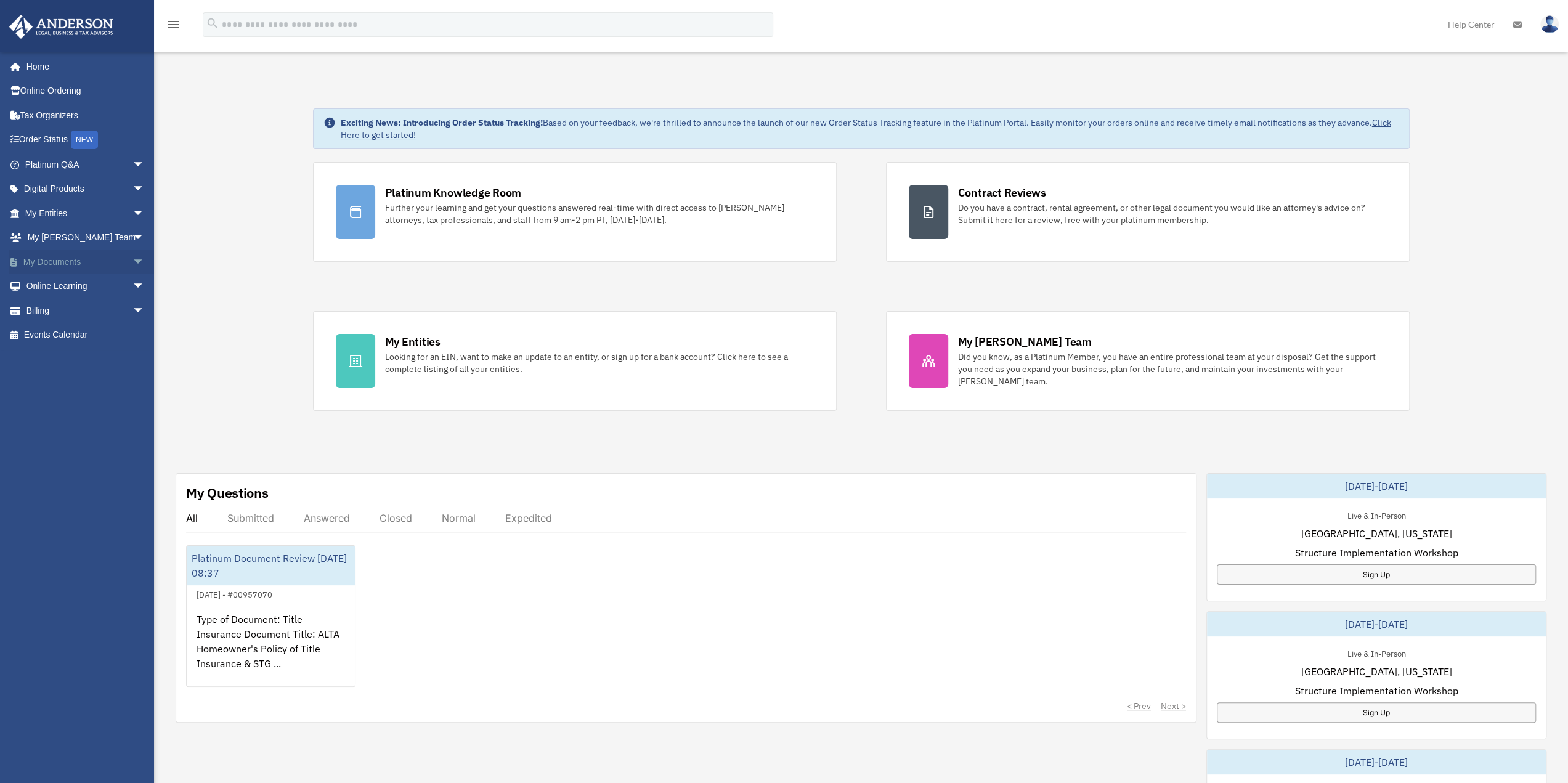
click at [132, 259] on span "arrow_drop_down" at bounding box center [144, 262] width 25 height 25
click at [56, 286] on link "Box" at bounding box center [90, 286] width 146 height 25
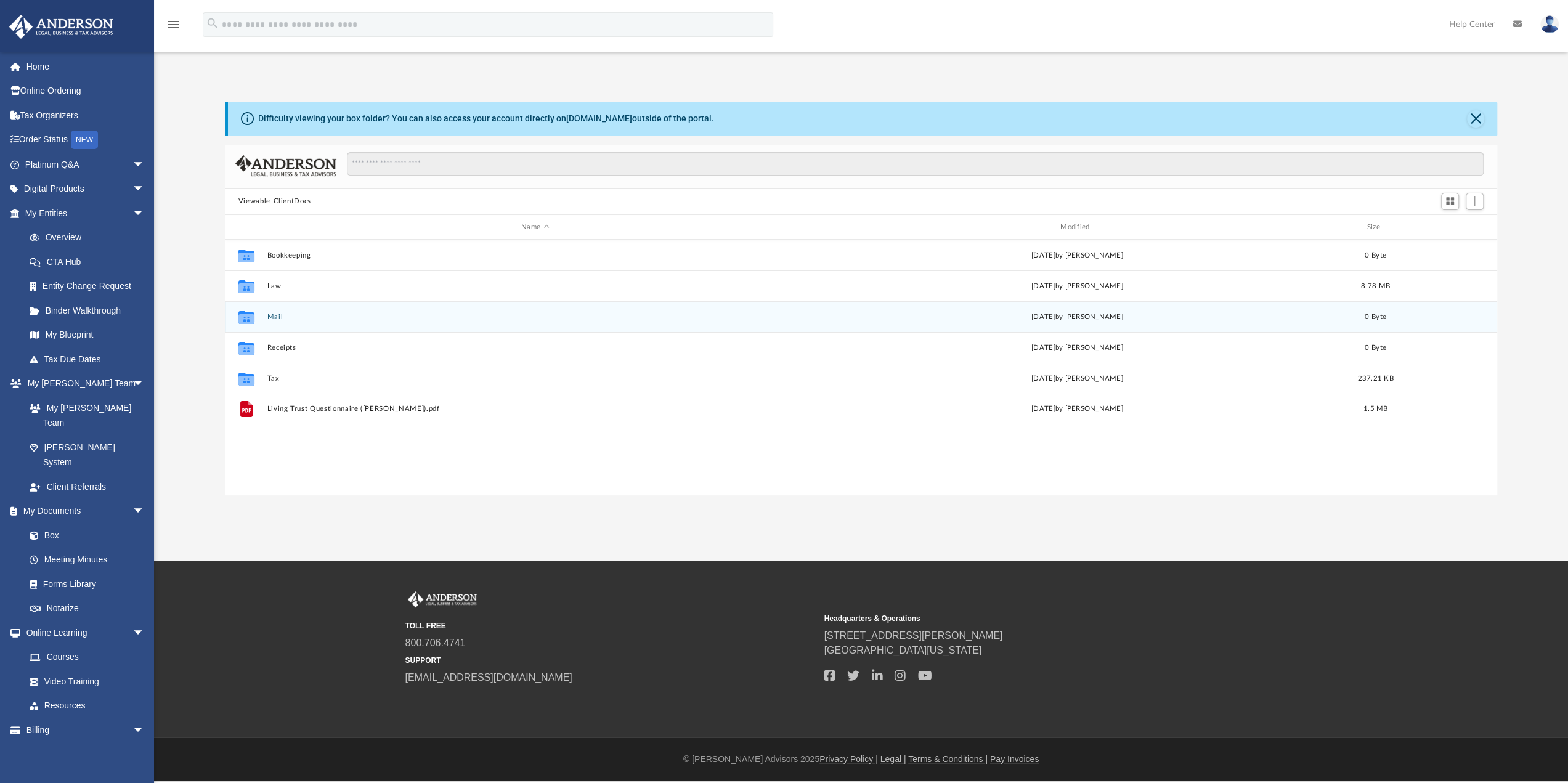
scroll to position [271, 1263]
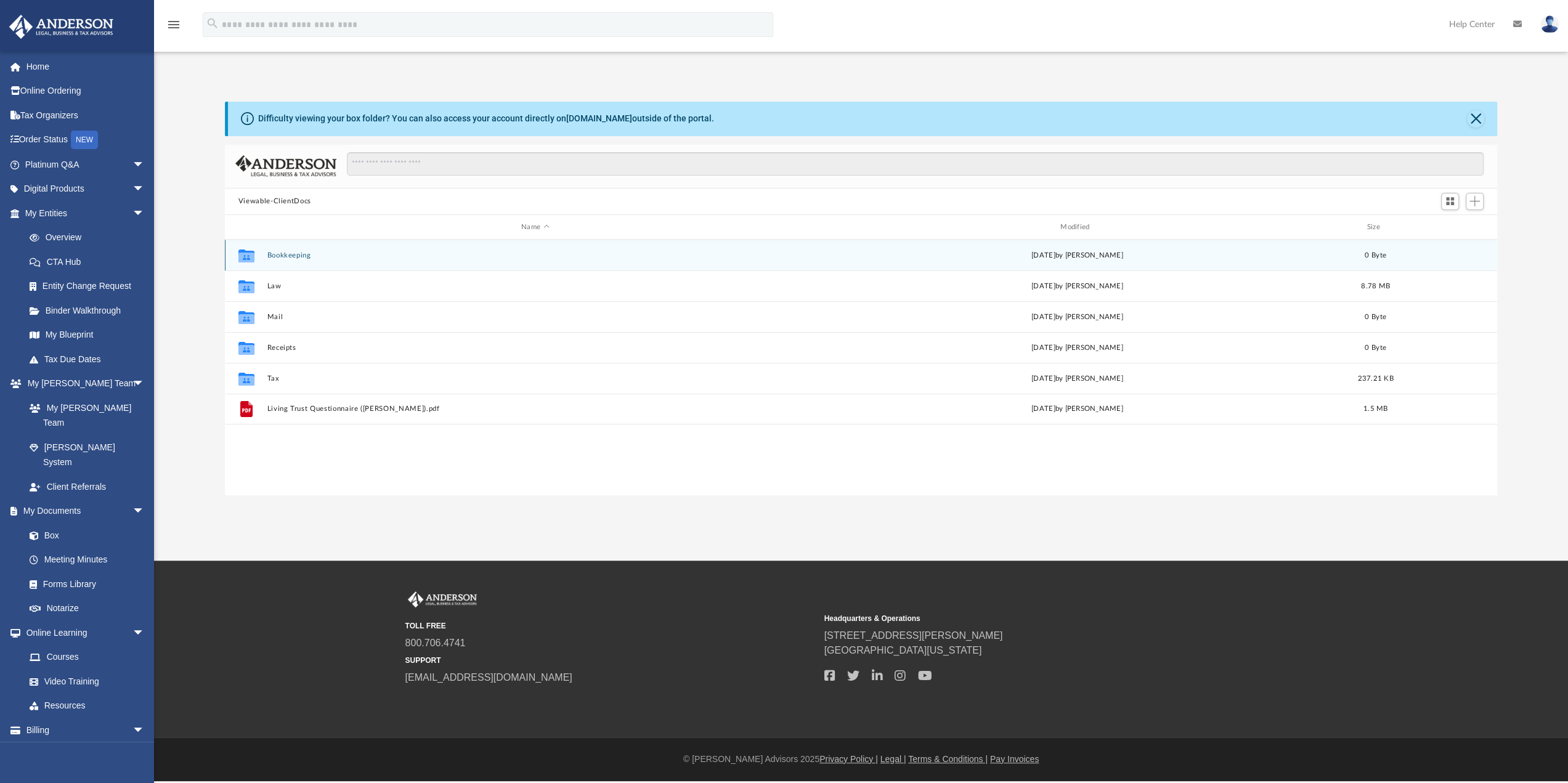
click at [297, 257] on button "Bookkeeping" at bounding box center [535, 255] width 536 height 8
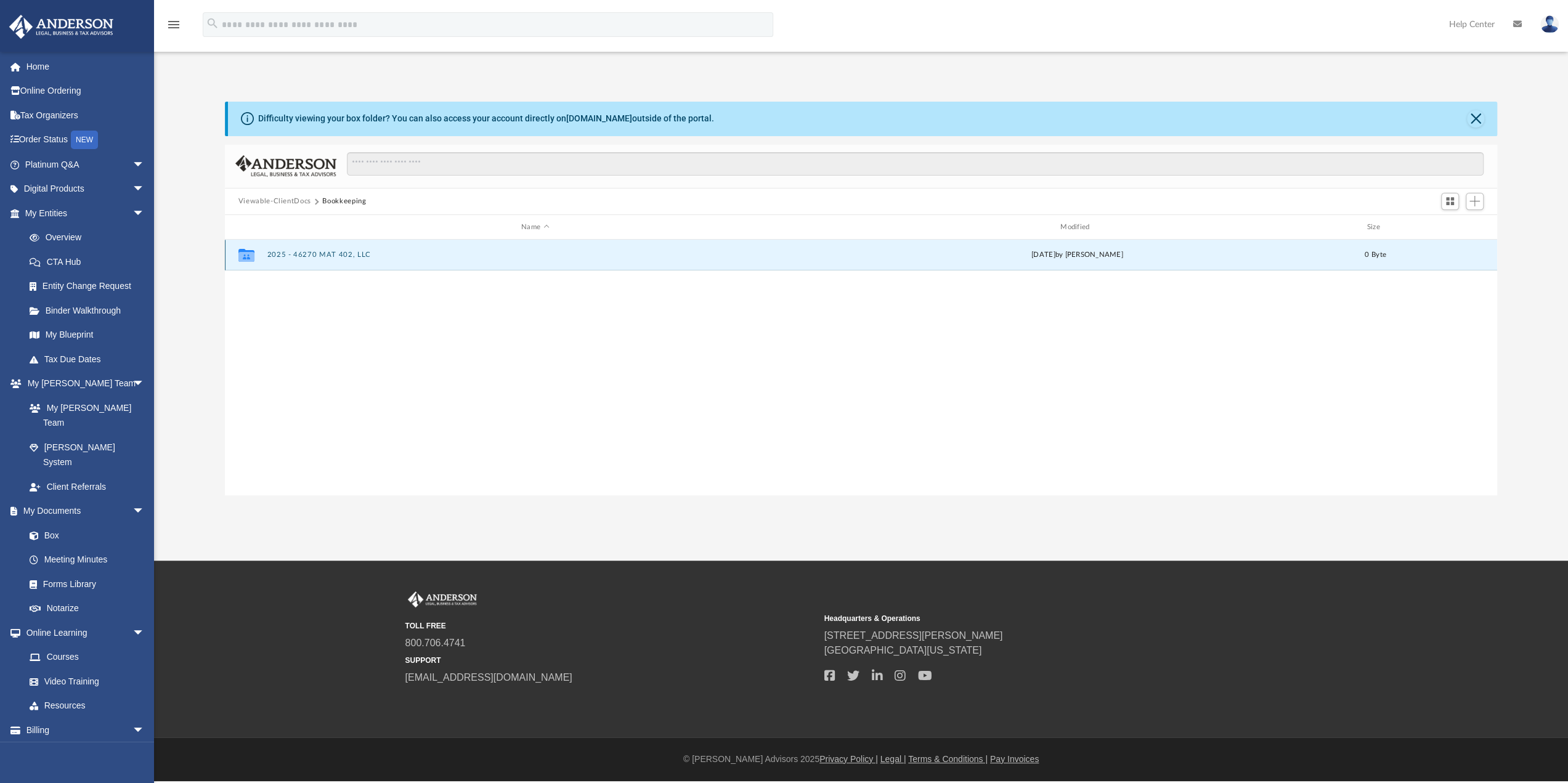
click at [329, 253] on button "2025 - 46270 MAT 402, LLC" at bounding box center [535, 255] width 536 height 8
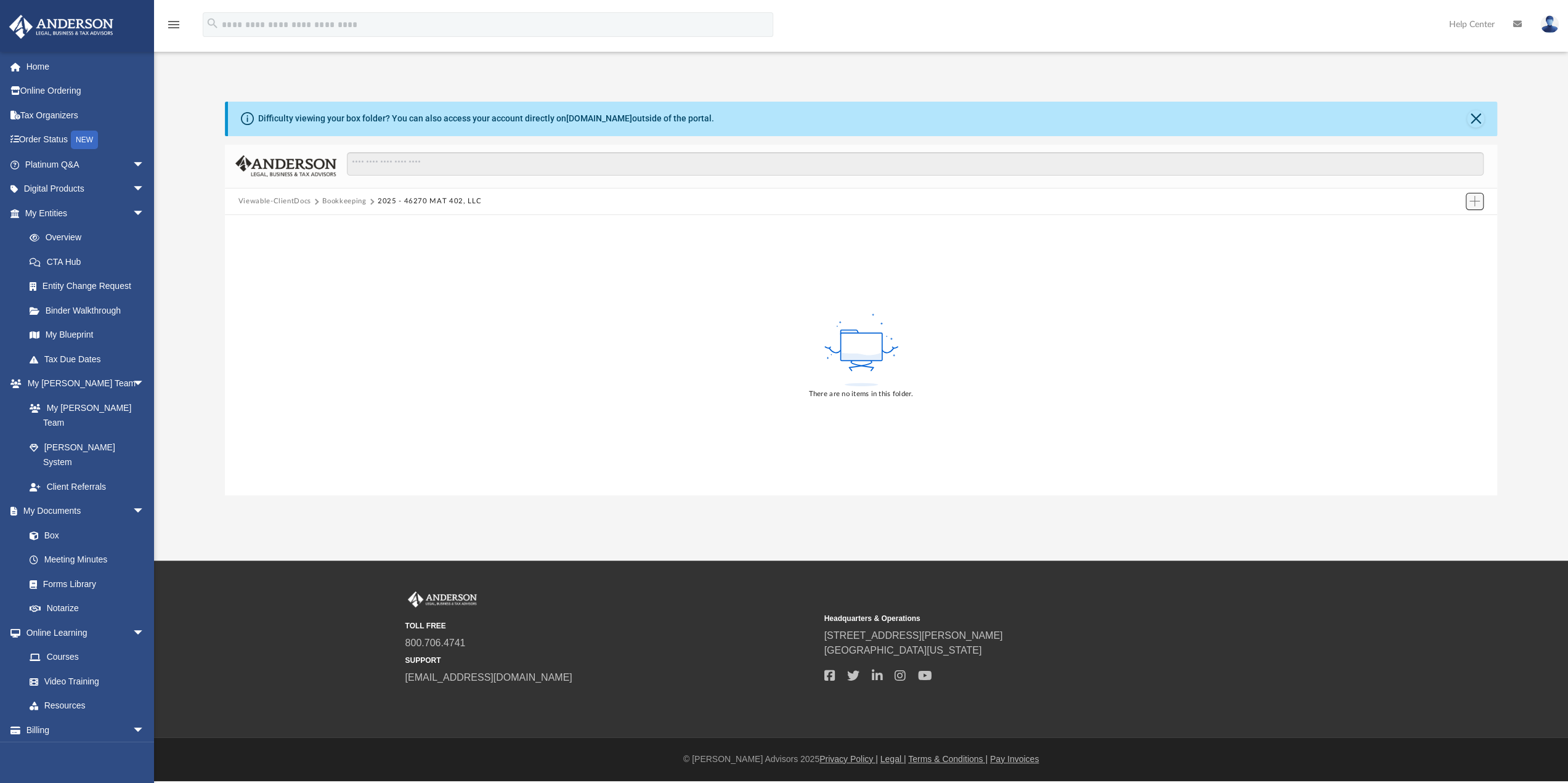
click at [1478, 206] on span "Add" at bounding box center [1474, 201] width 11 height 11
click at [1463, 244] on li "New Folder" at bounding box center [1457, 245] width 39 height 13
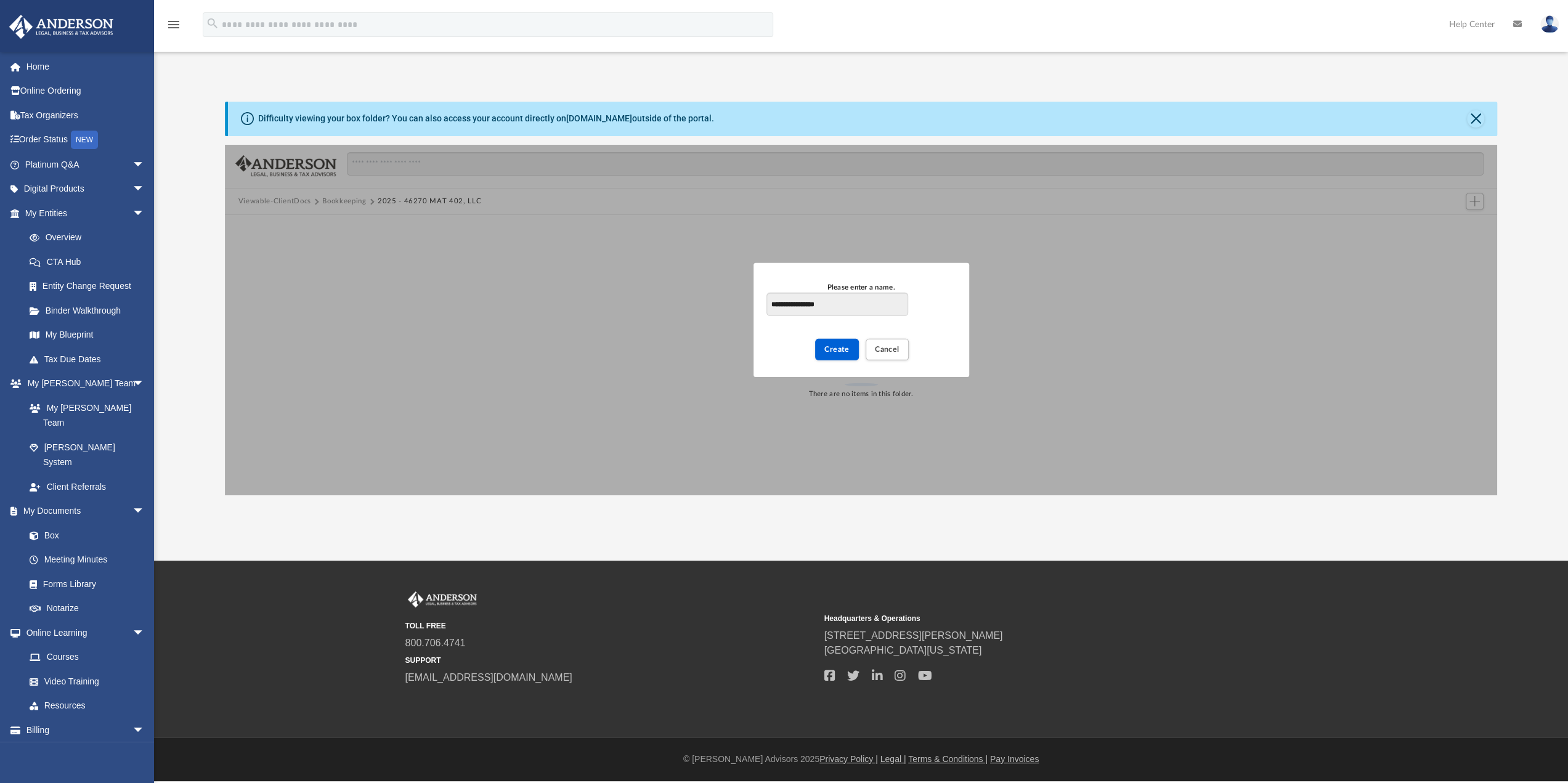
type input "**********"
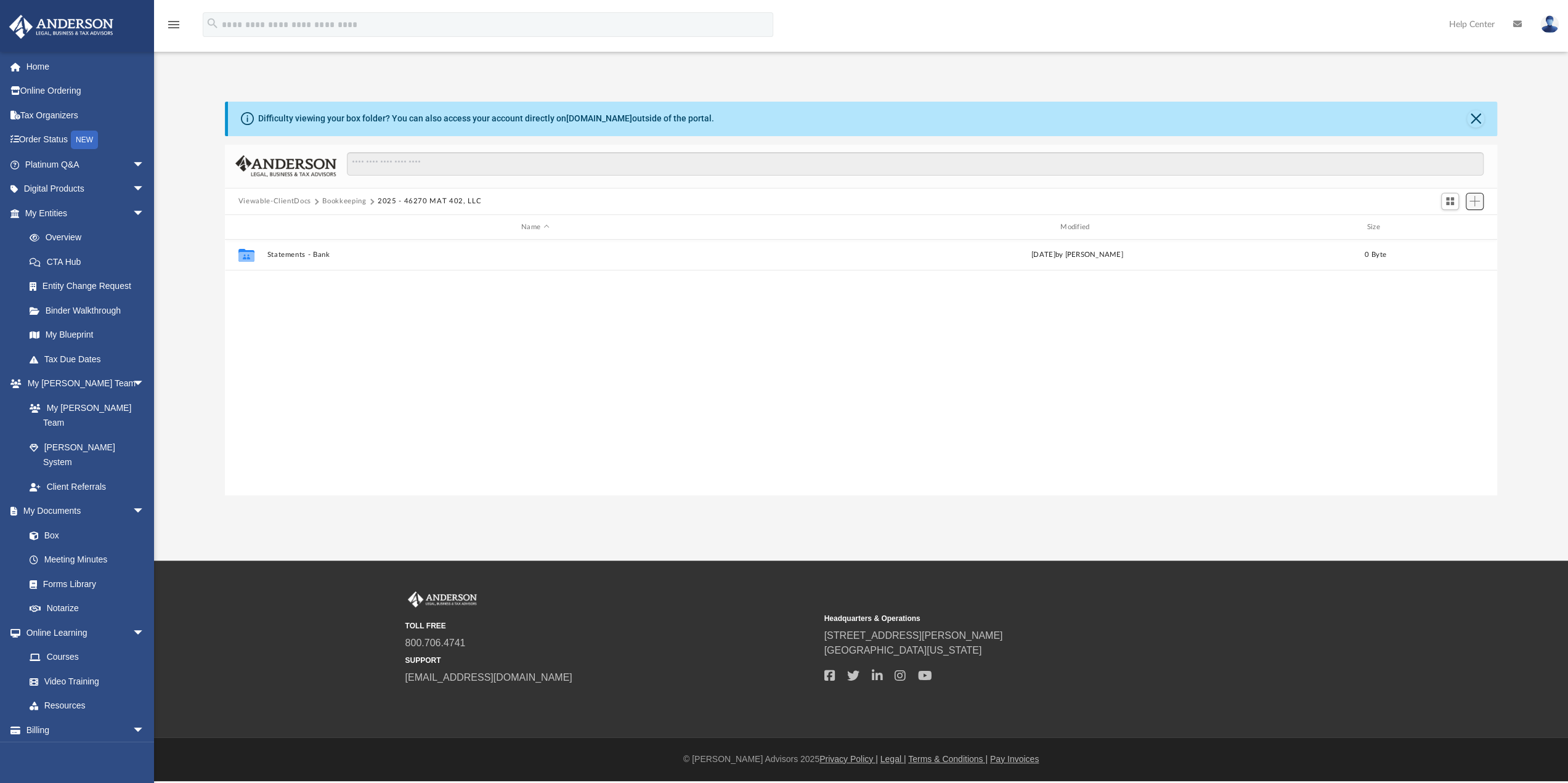
click at [1479, 202] on span "Add" at bounding box center [1474, 201] width 11 height 11
click at [1459, 247] on li "New Folder" at bounding box center [1457, 245] width 39 height 13
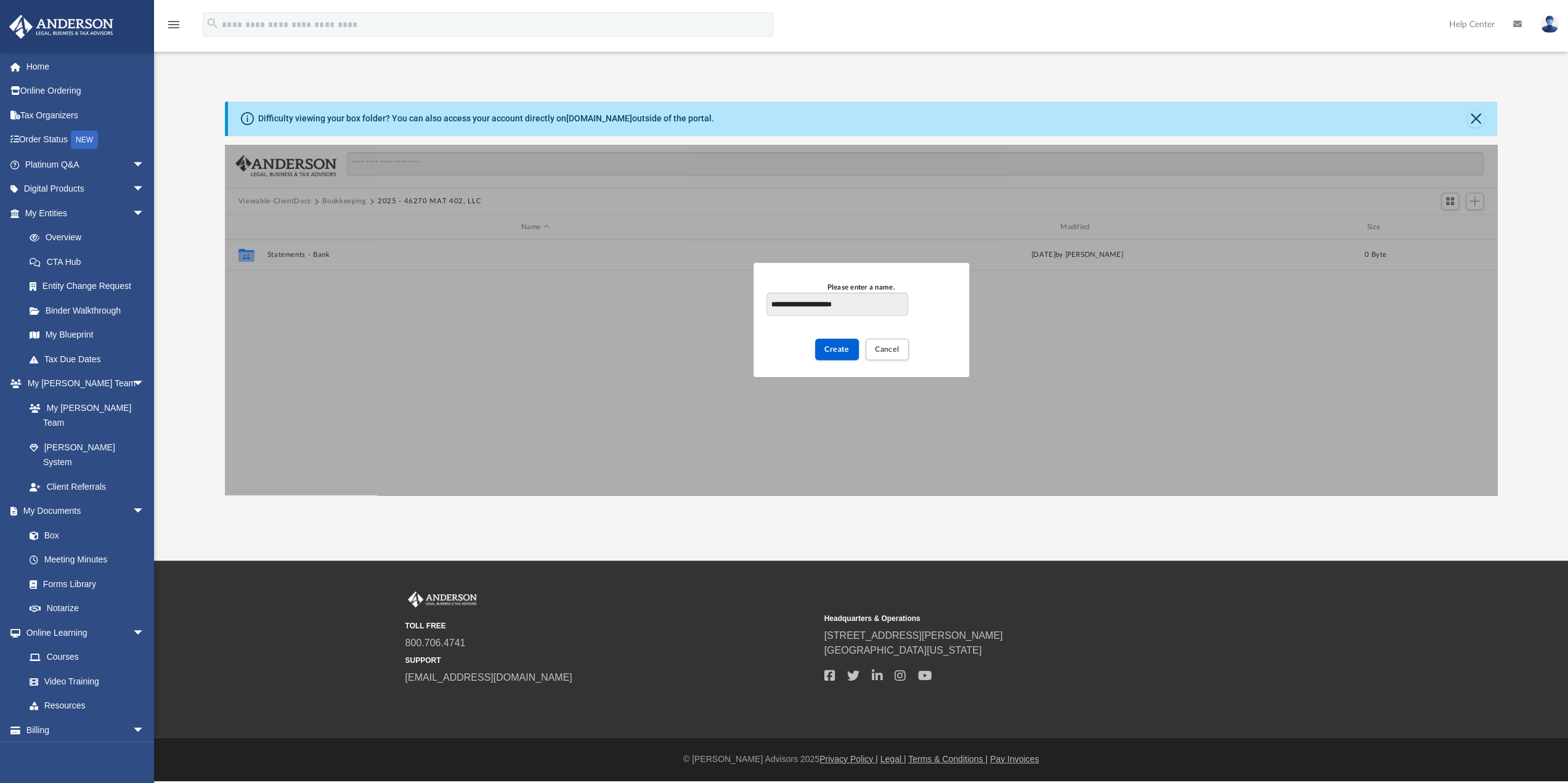
type input "**********"
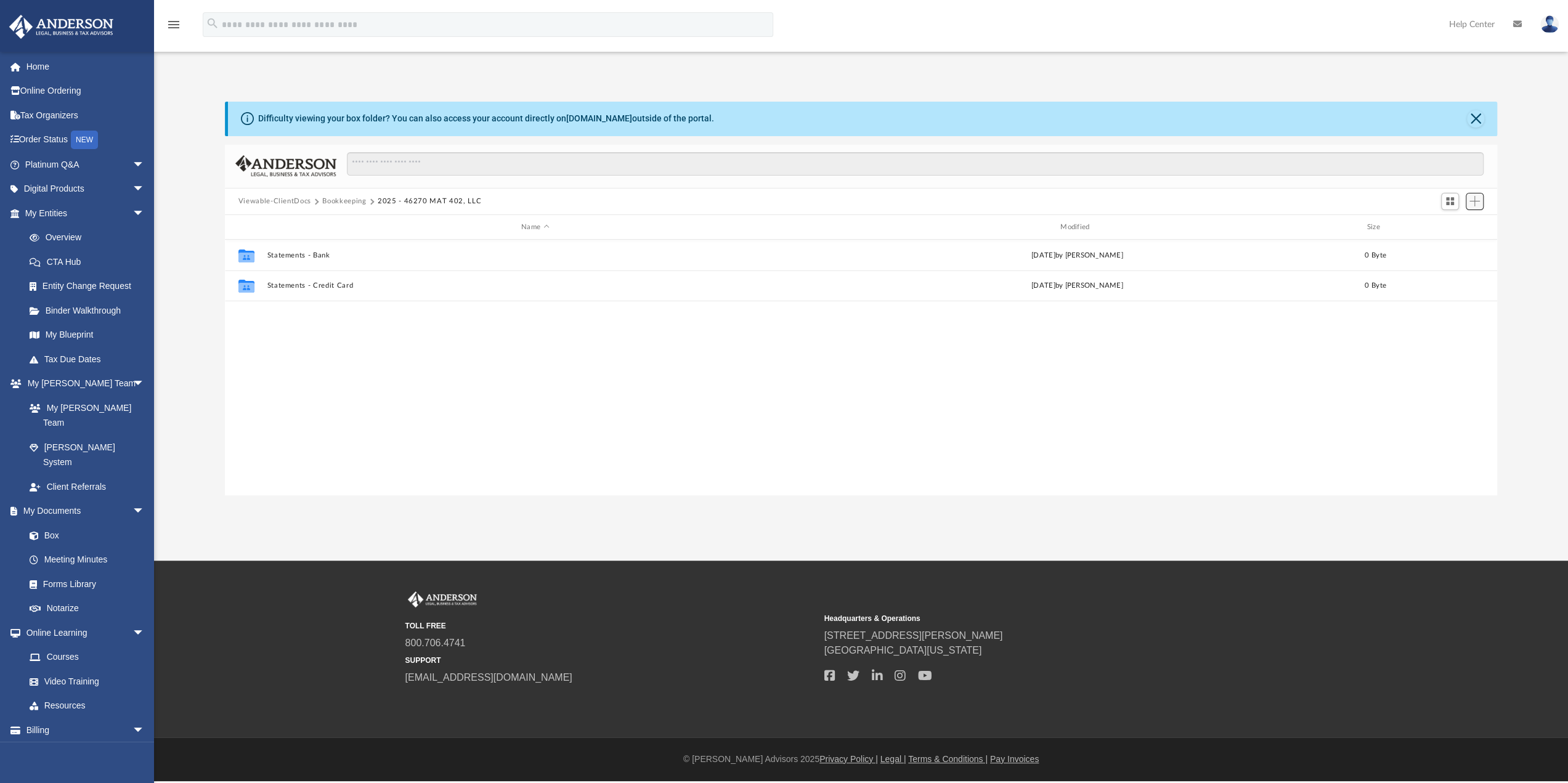
click at [1474, 201] on span "Add" at bounding box center [1474, 201] width 11 height 11
click at [1468, 244] on li "New Folder" at bounding box center [1457, 245] width 39 height 13
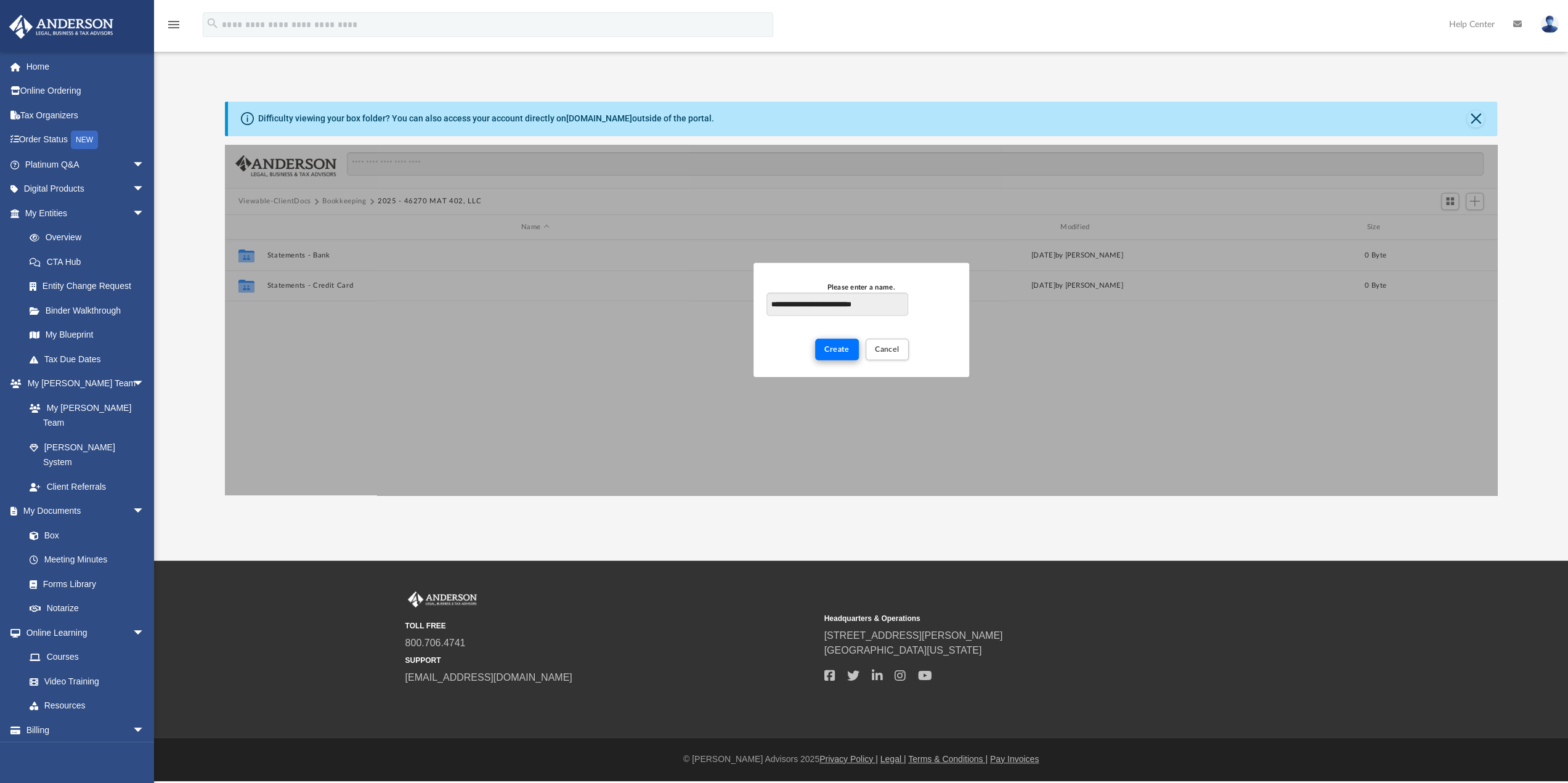
type input "**********"
click at [827, 348] on span "Create" at bounding box center [837, 349] width 25 height 8
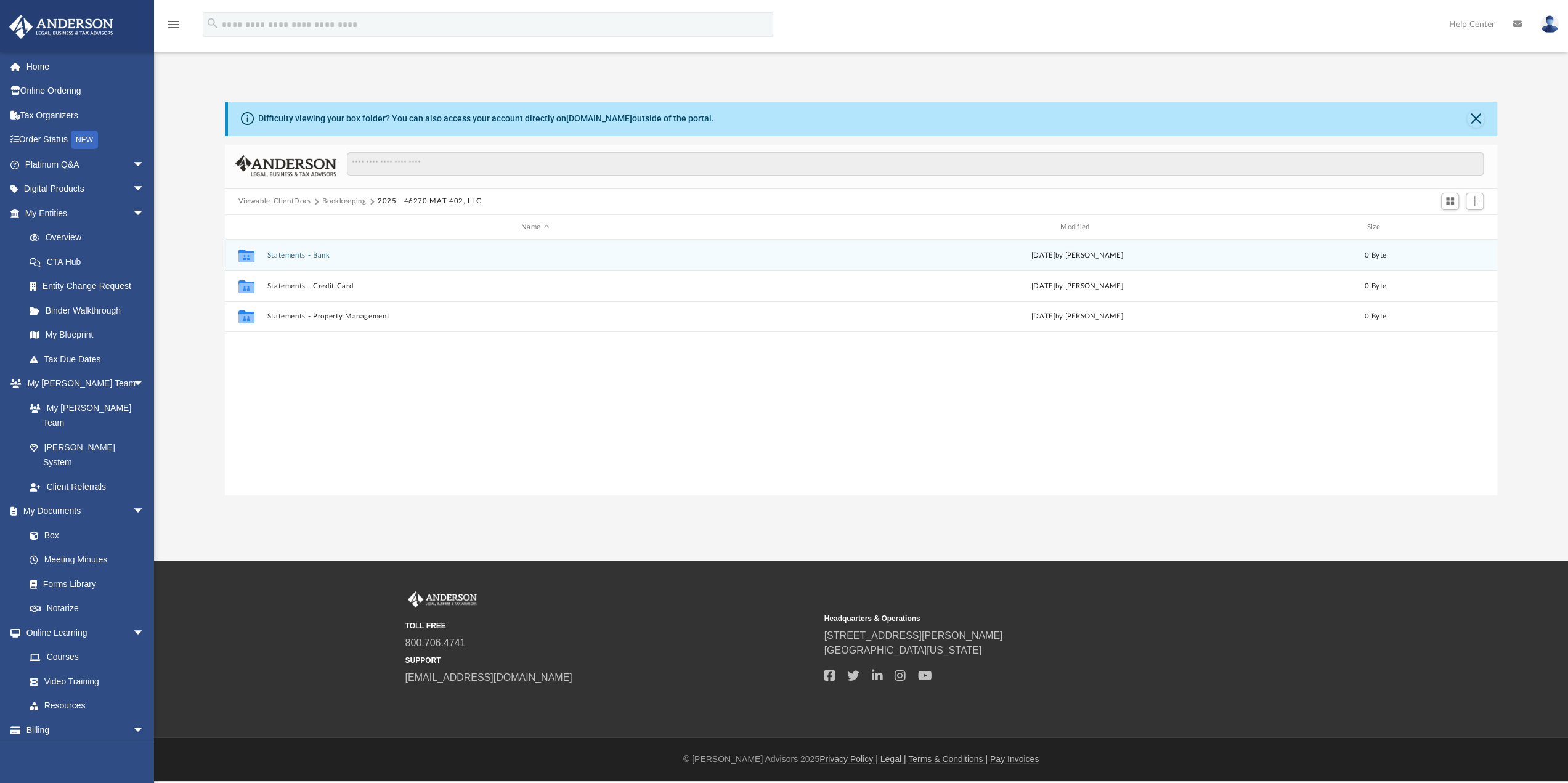
click at [295, 256] on button "Statements - Bank" at bounding box center [535, 255] width 536 height 8
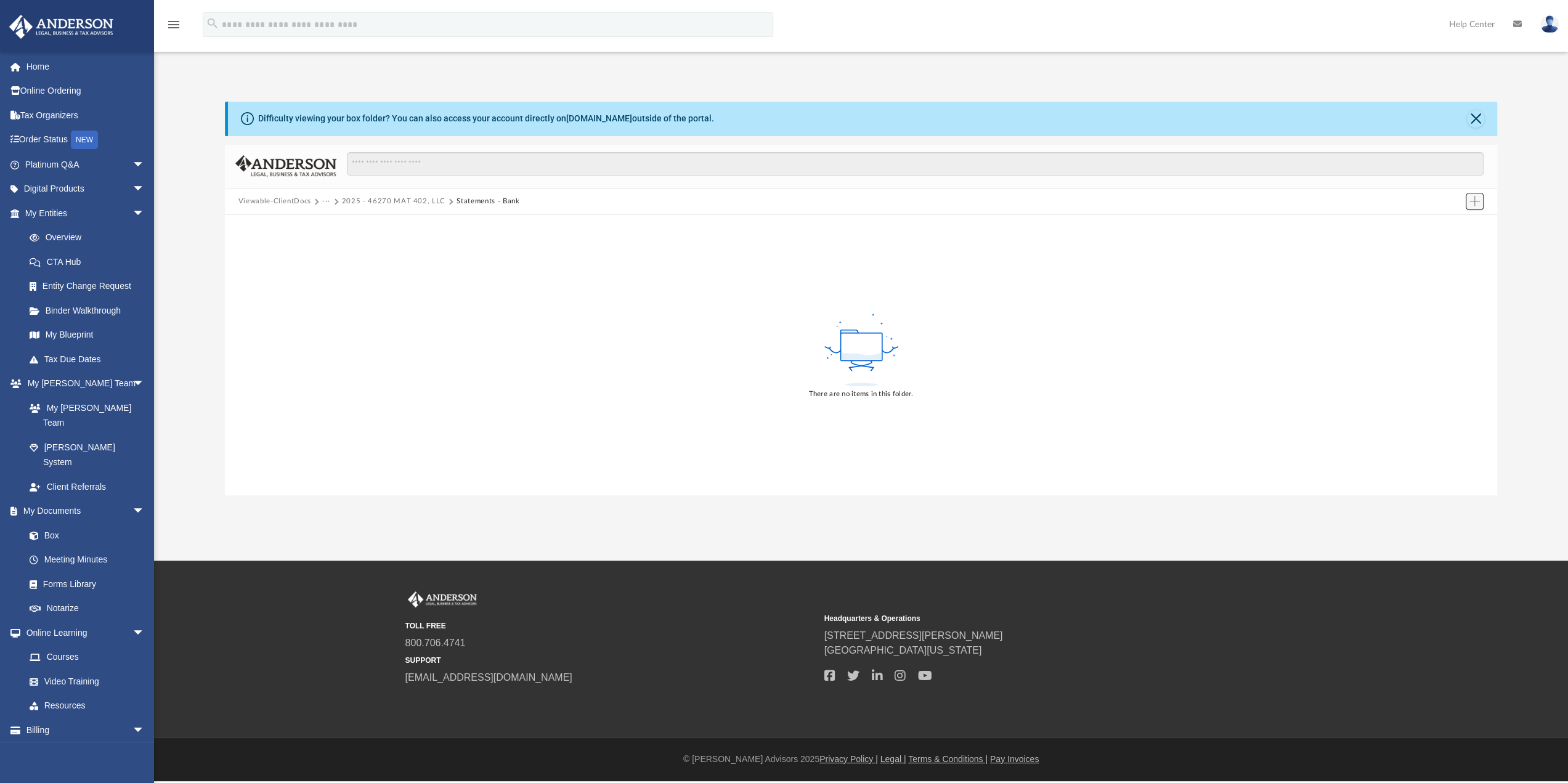
click at [1467, 200] on button "Add" at bounding box center [1474, 201] width 18 height 17
click at [1461, 246] on li "New Folder" at bounding box center [1457, 245] width 39 height 13
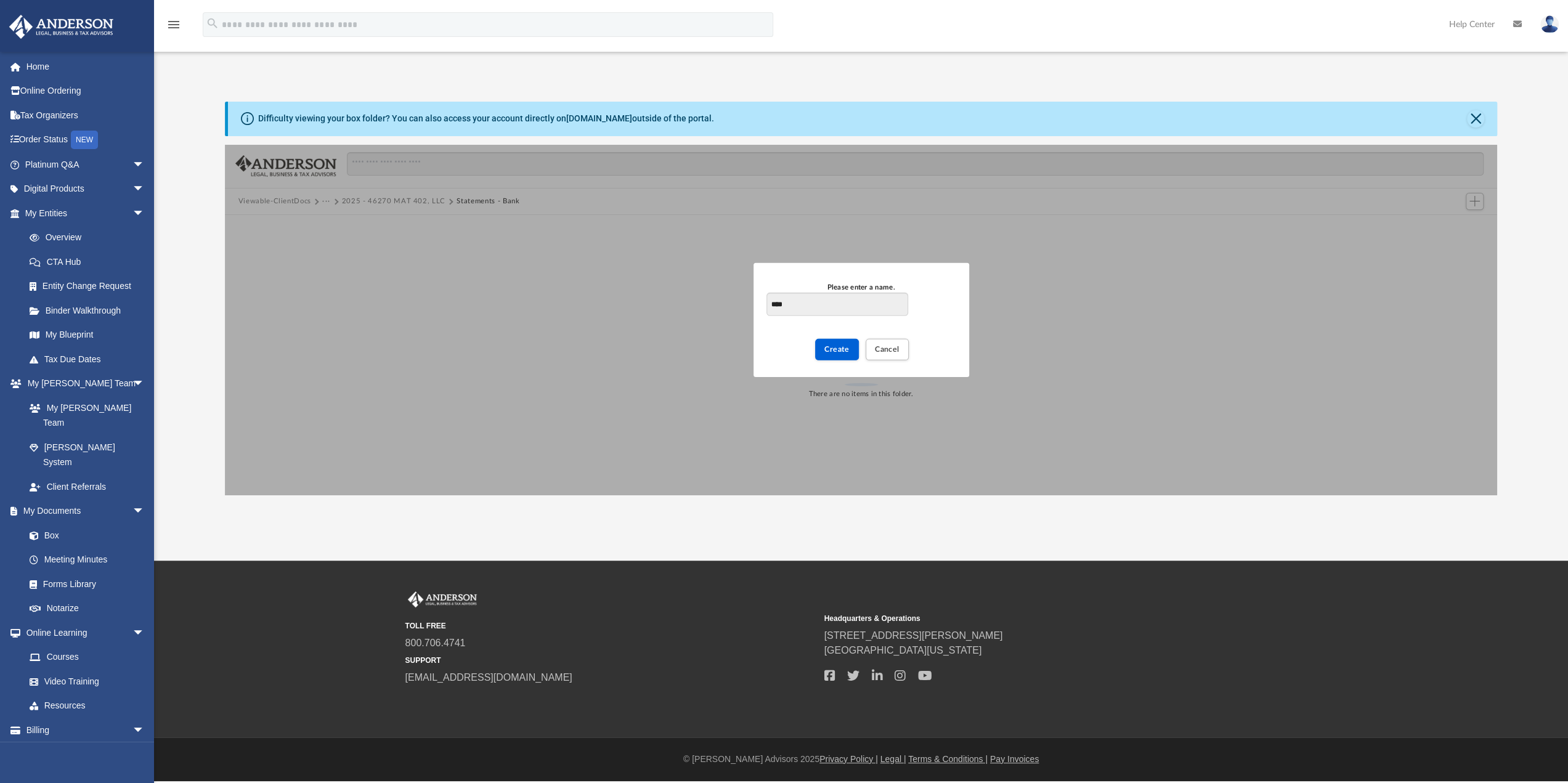
type input "****"
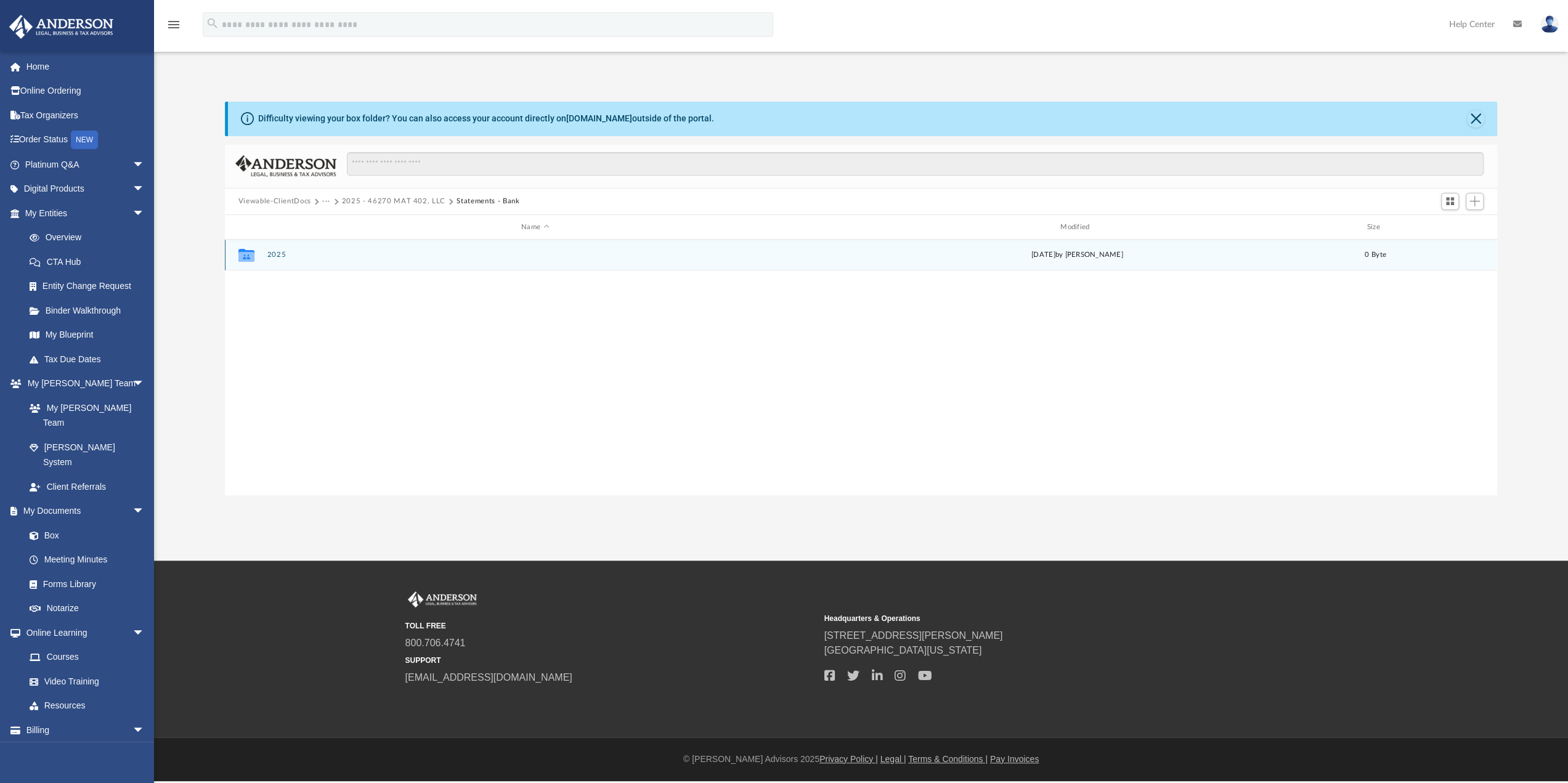
click at [273, 257] on button "2025" at bounding box center [535, 255] width 536 height 8
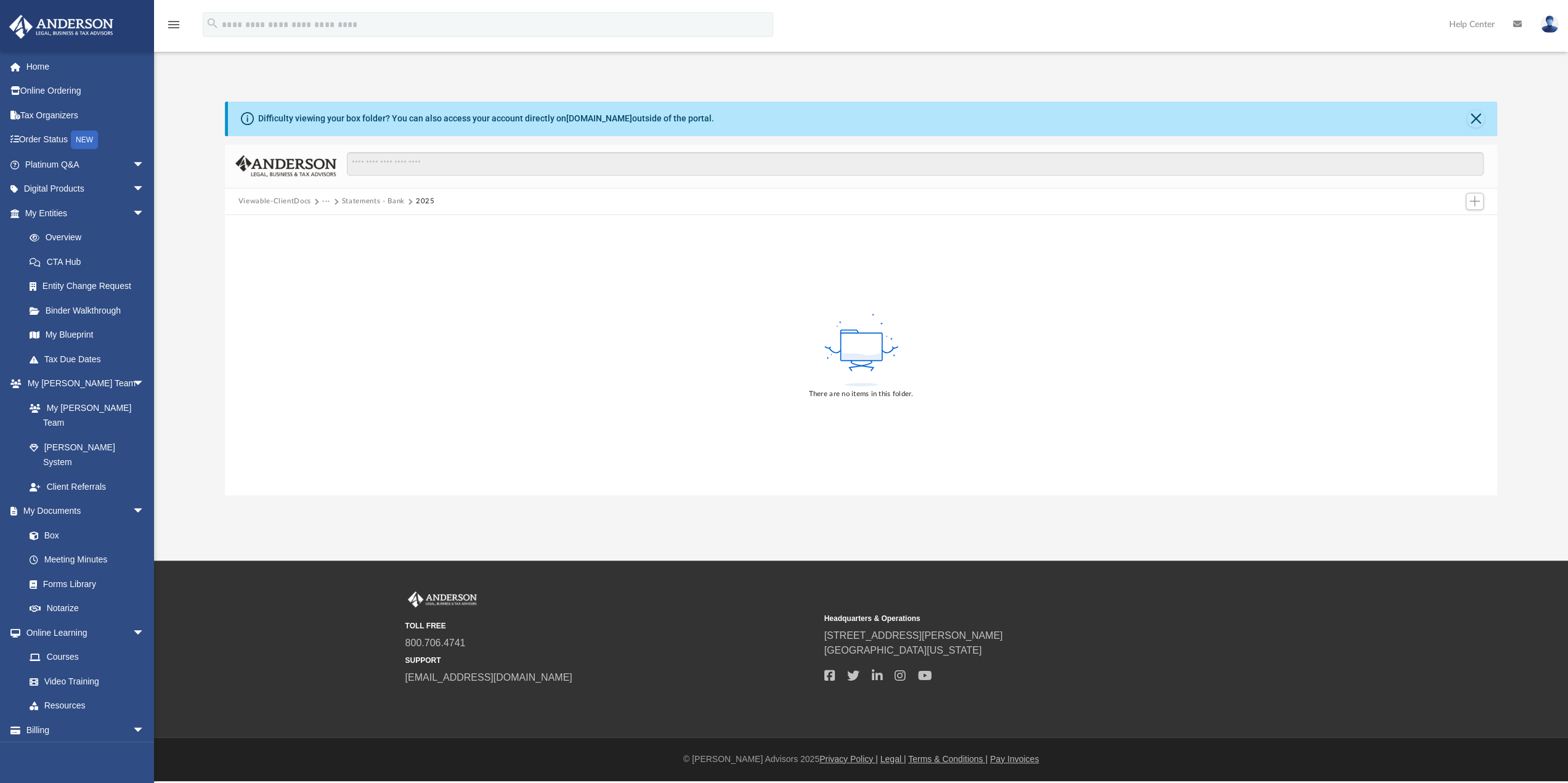
click at [1469, 209] on div at bounding box center [1474, 202] width 25 height 23
click at [1476, 202] on span "Add" at bounding box center [1474, 201] width 11 height 11
click at [1455, 226] on li "Upload" at bounding box center [1457, 226] width 39 height 13
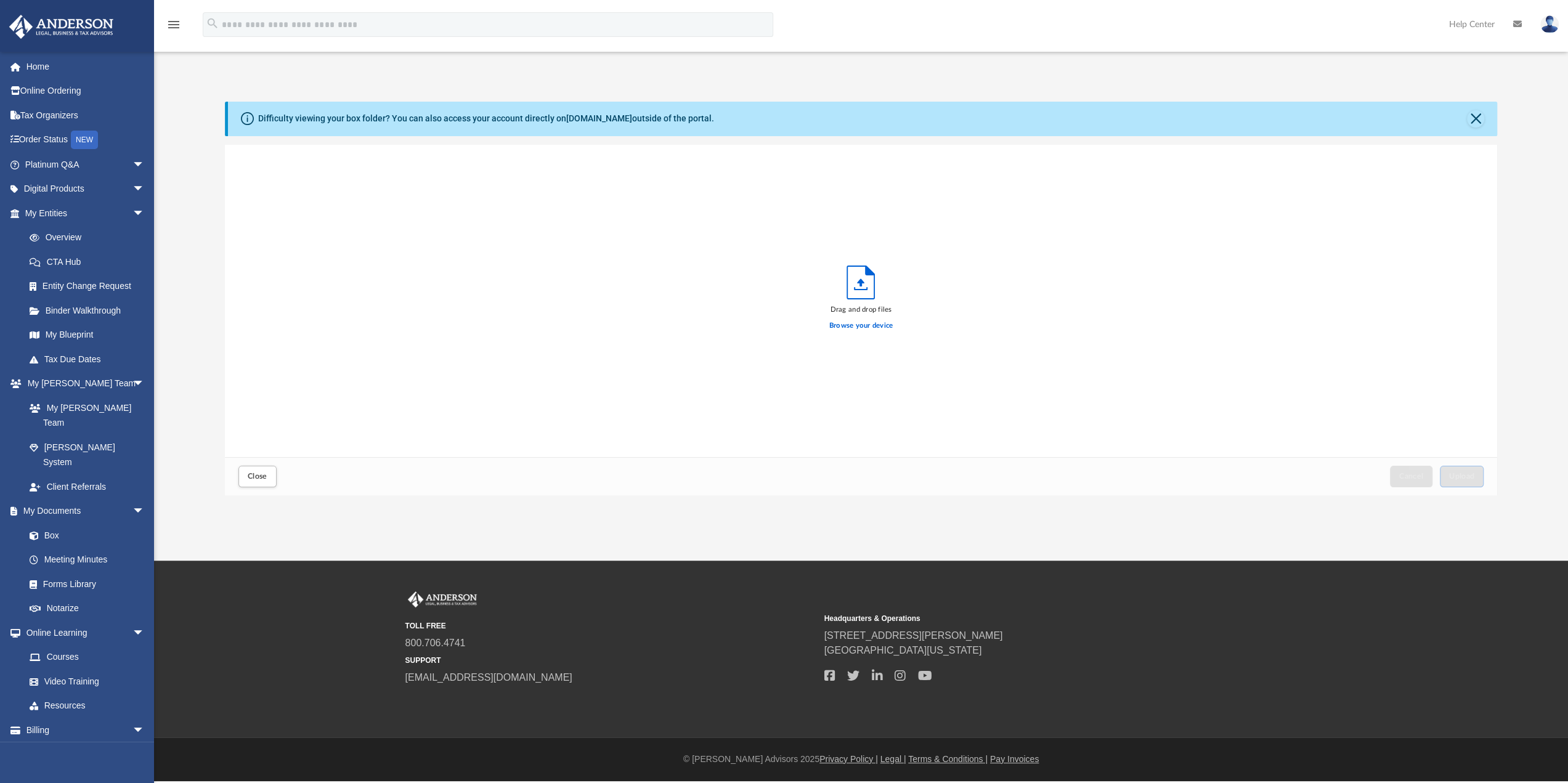
scroll to position [303, 1263]
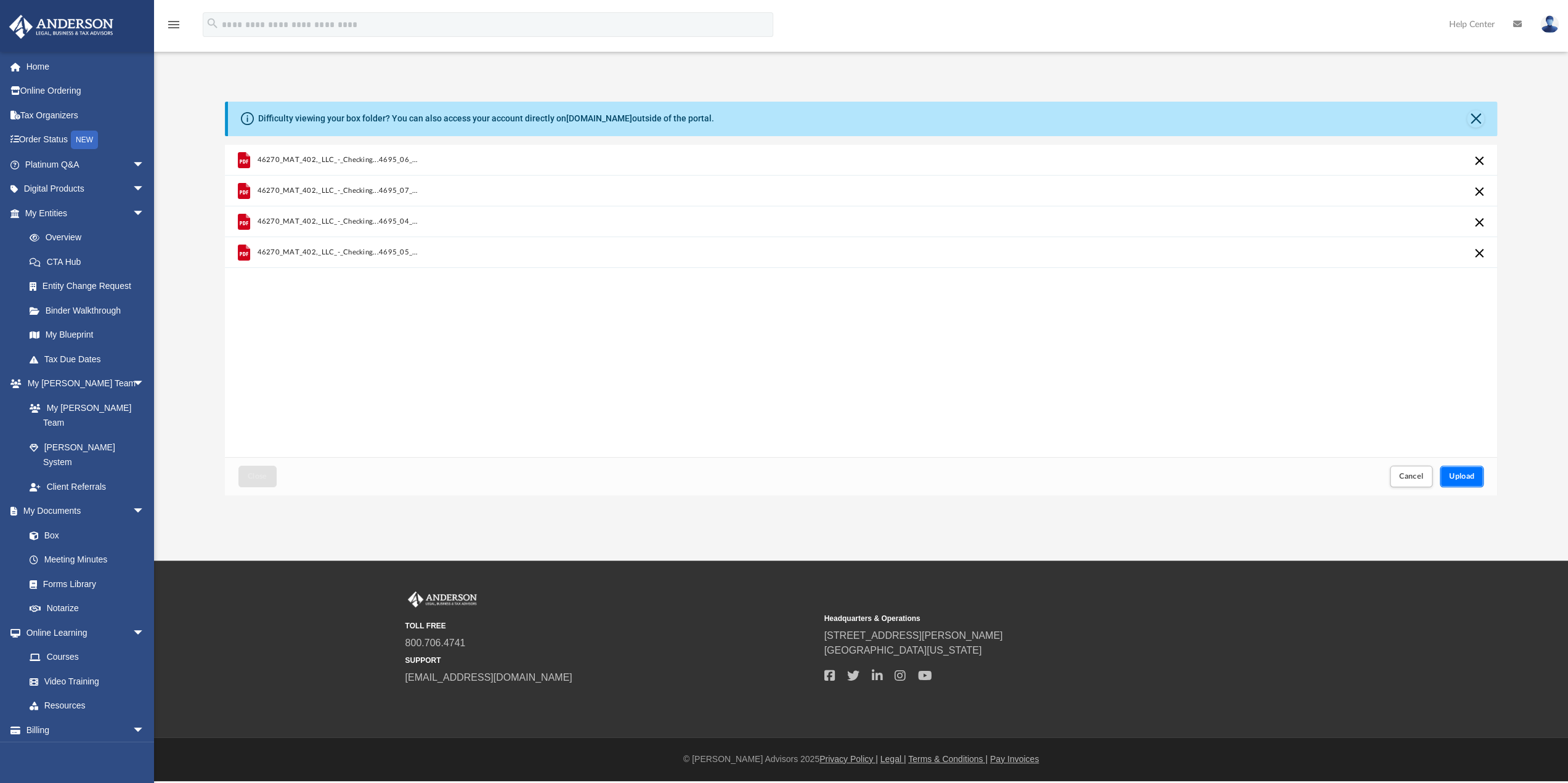
click at [1473, 480] on button "Upload" at bounding box center [1462, 476] width 44 height 22
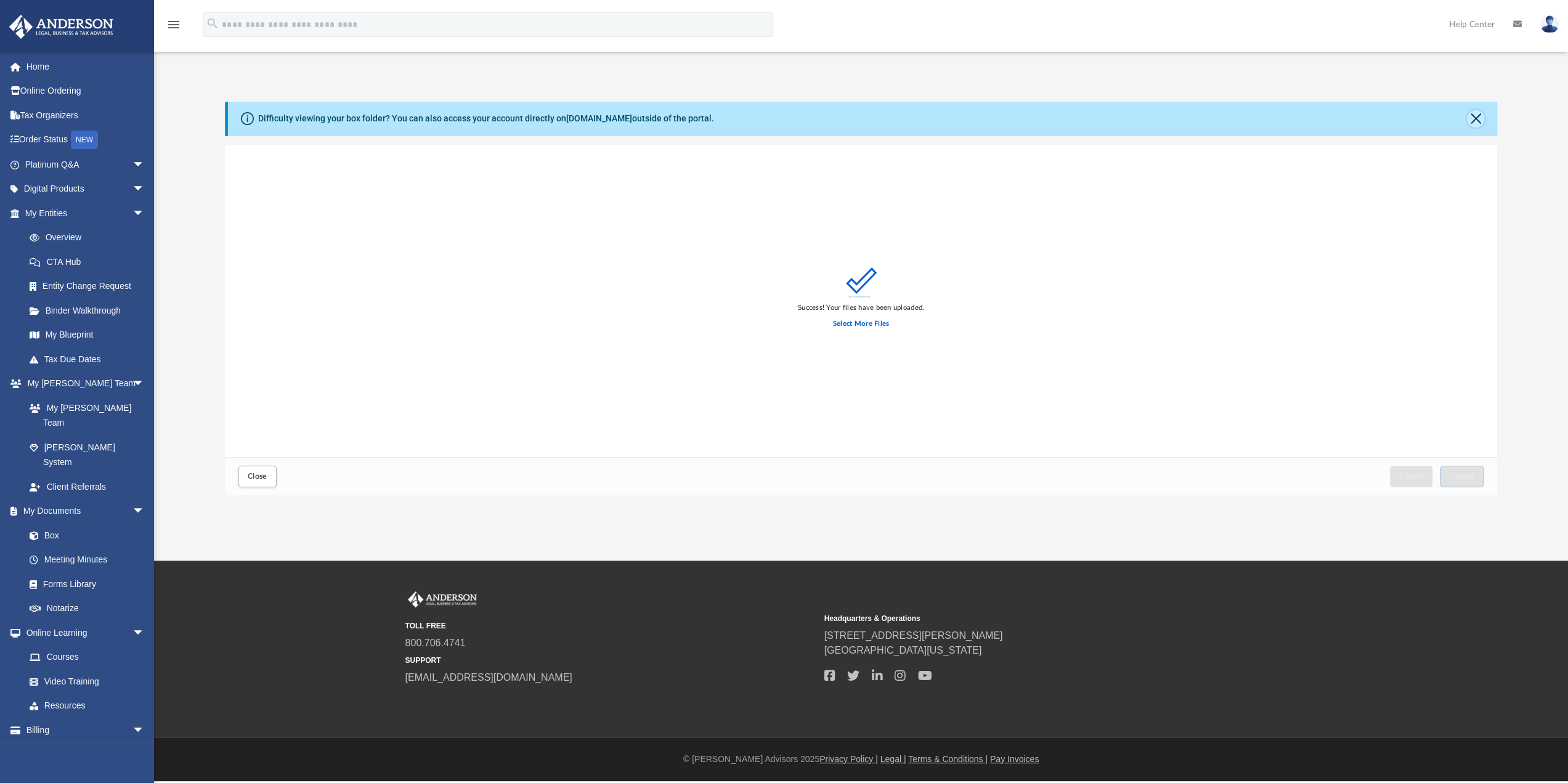
click at [1472, 118] on button "Close" at bounding box center [1475, 118] width 17 height 17
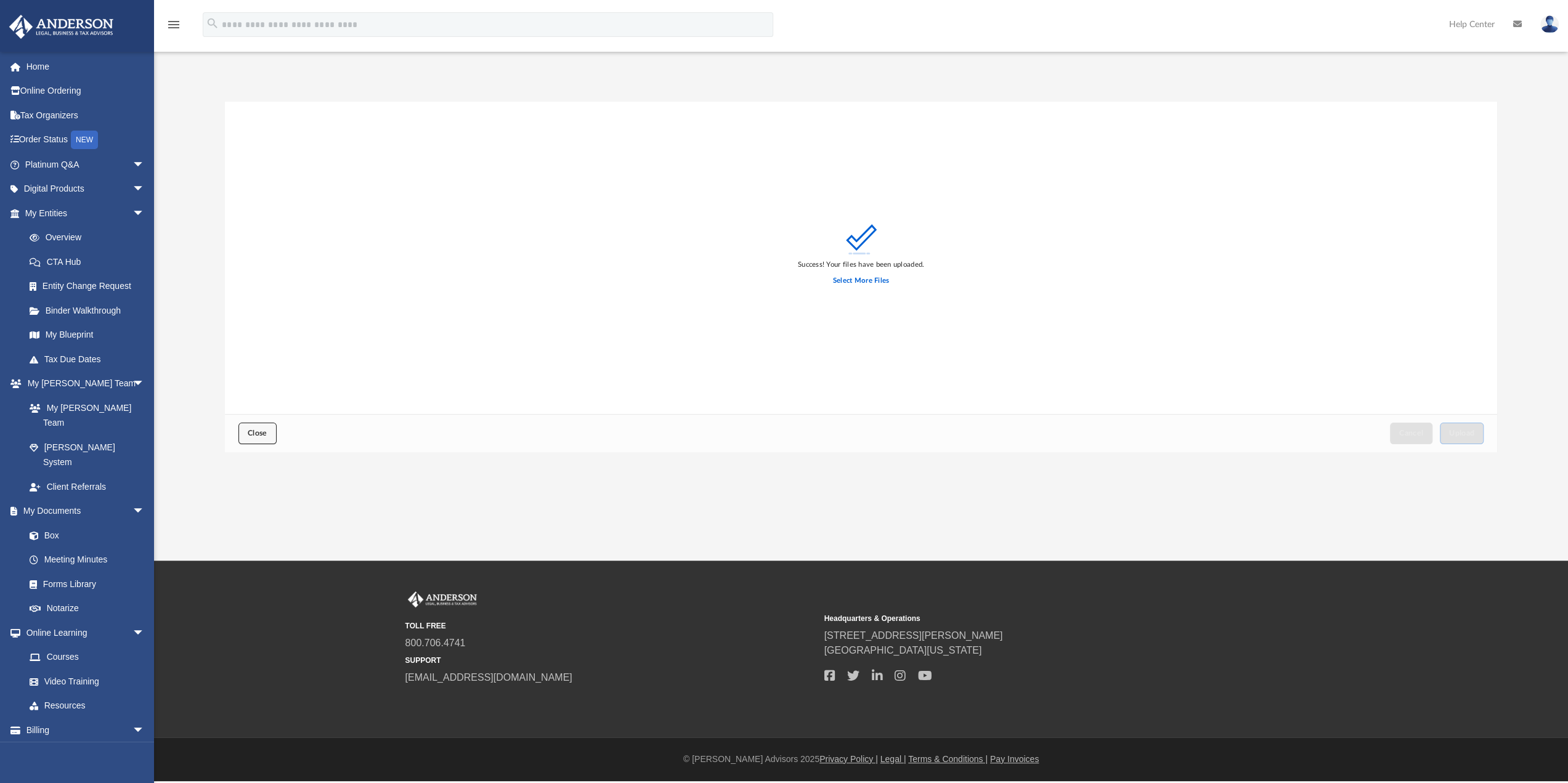
click at [249, 435] on span "Close" at bounding box center [257, 433] width 20 height 8
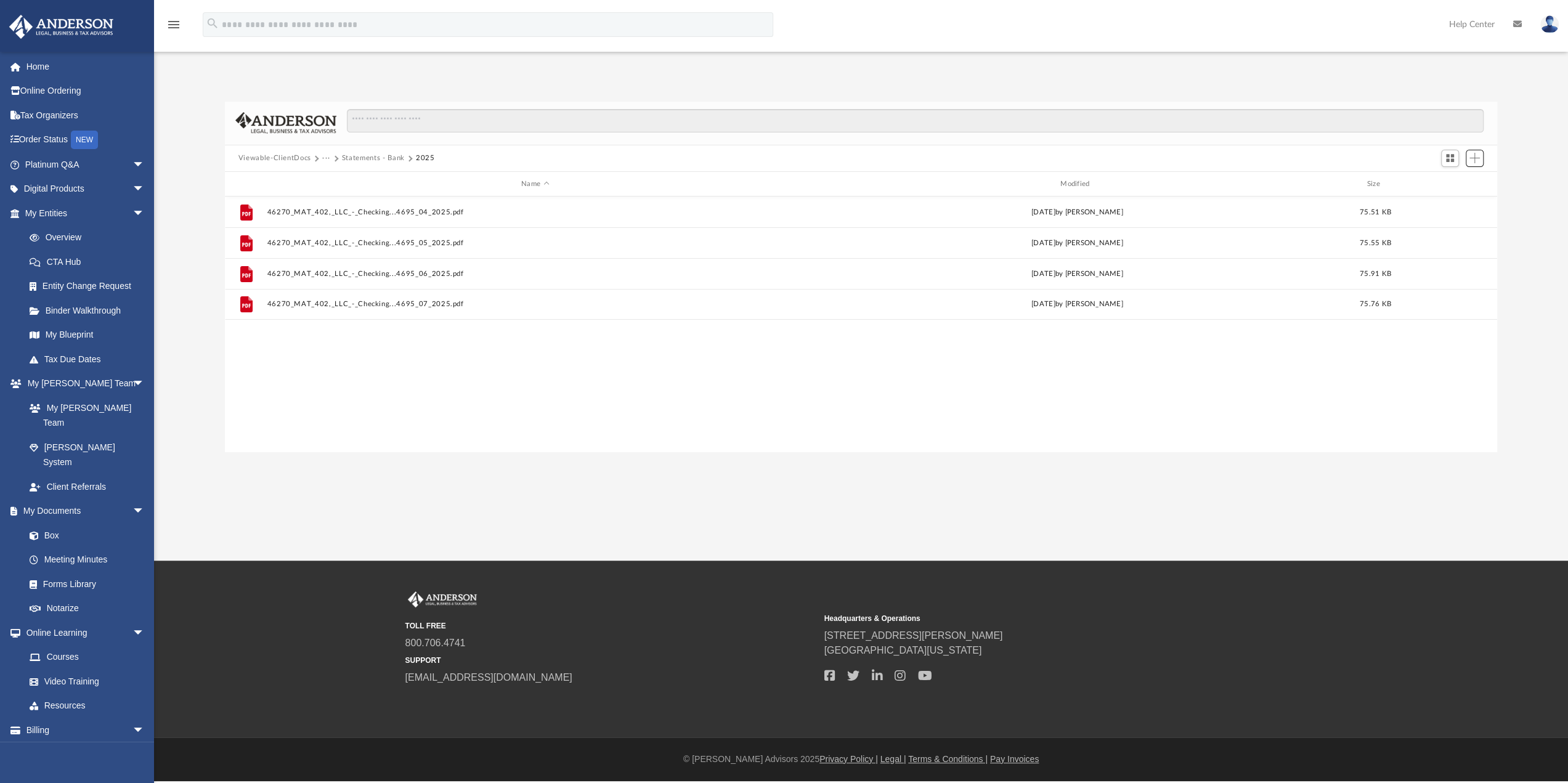
scroll to position [271, 1263]
click at [383, 155] on button "Statements - Bank" at bounding box center [373, 159] width 63 height 11
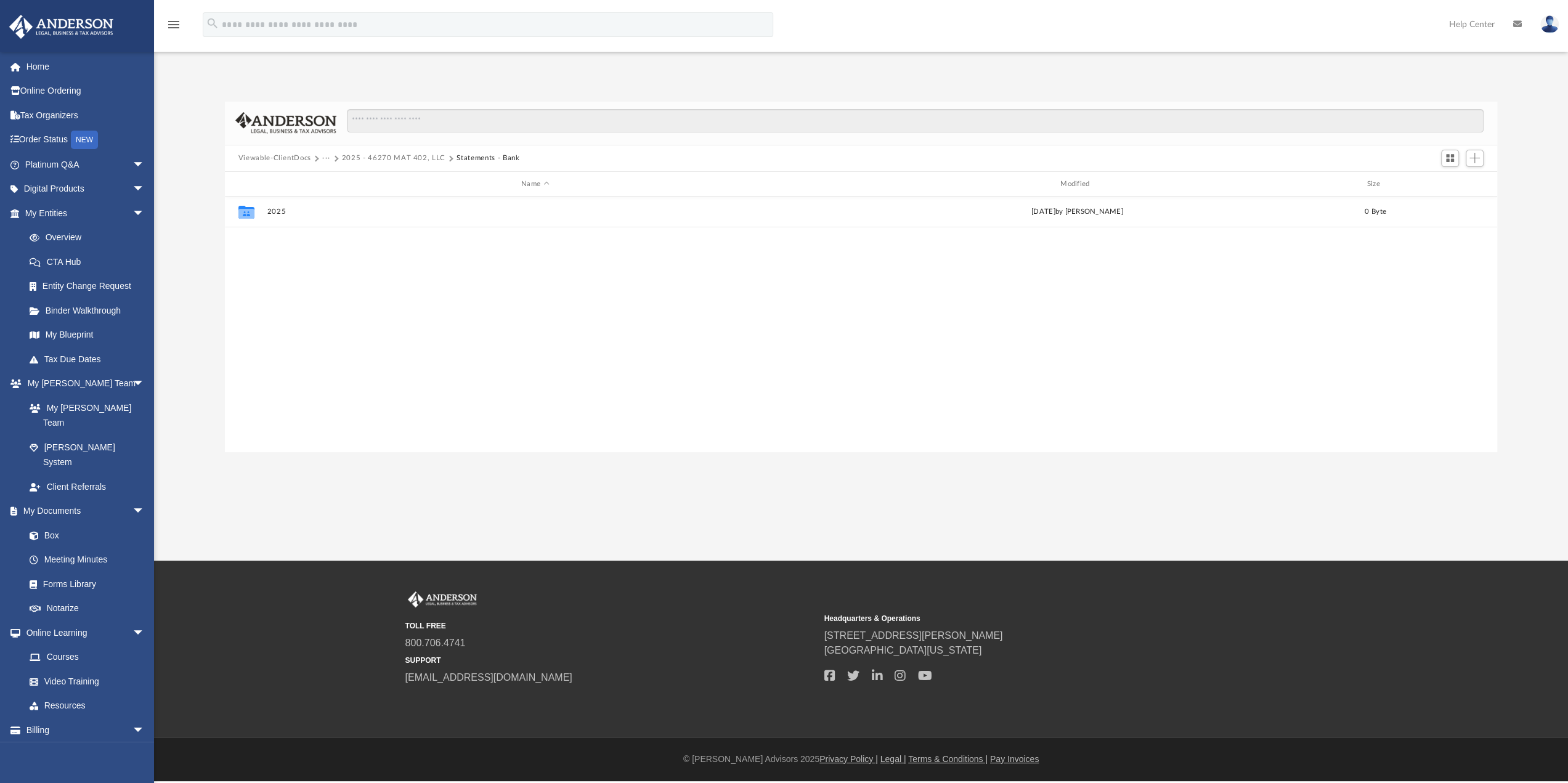
click at [377, 157] on button "2025 - 46270 MAT 402, LLC" at bounding box center [394, 159] width 104 height 11
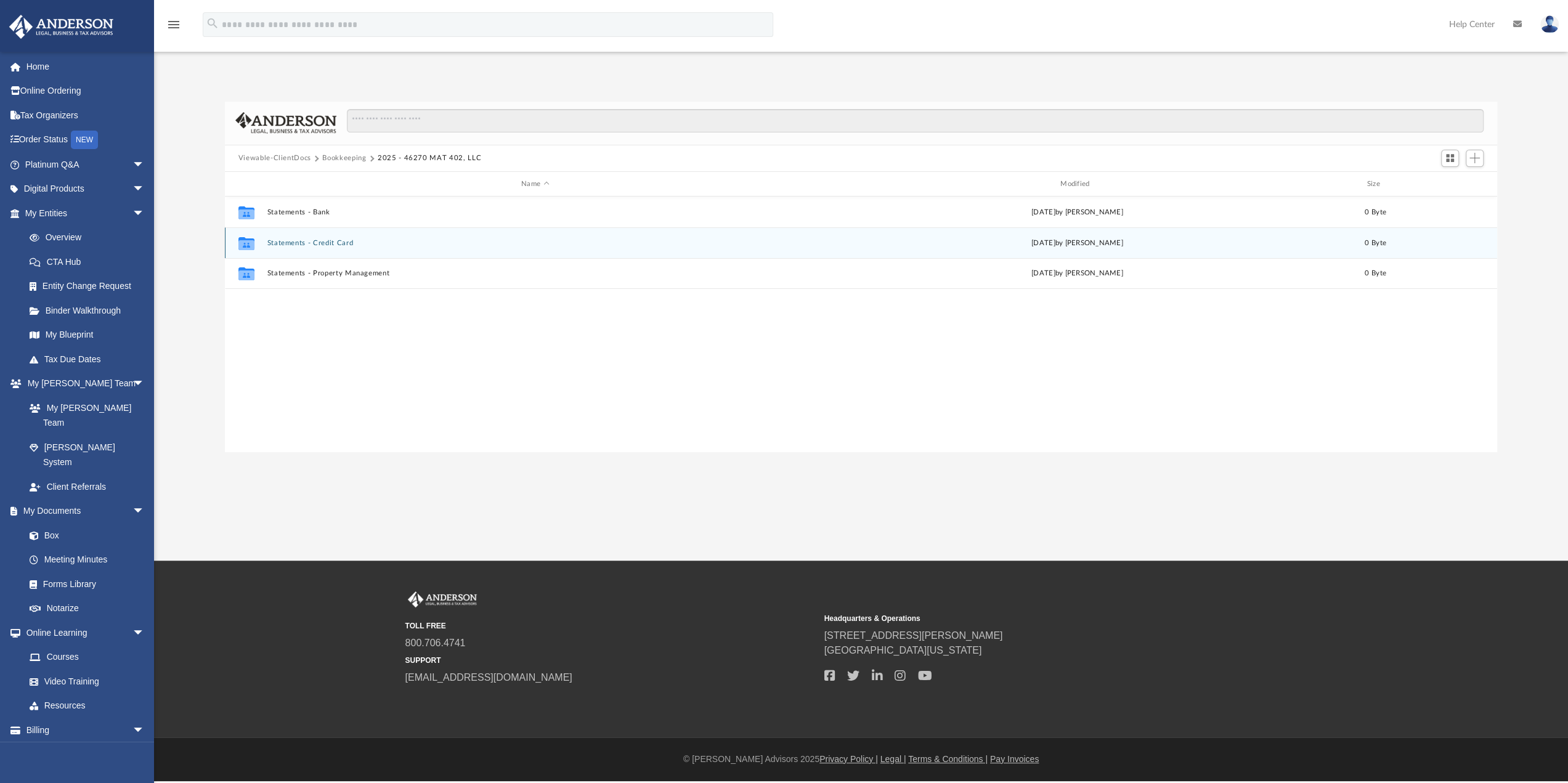
click at [321, 241] on button "Statements - Credit Card" at bounding box center [535, 243] width 536 height 8
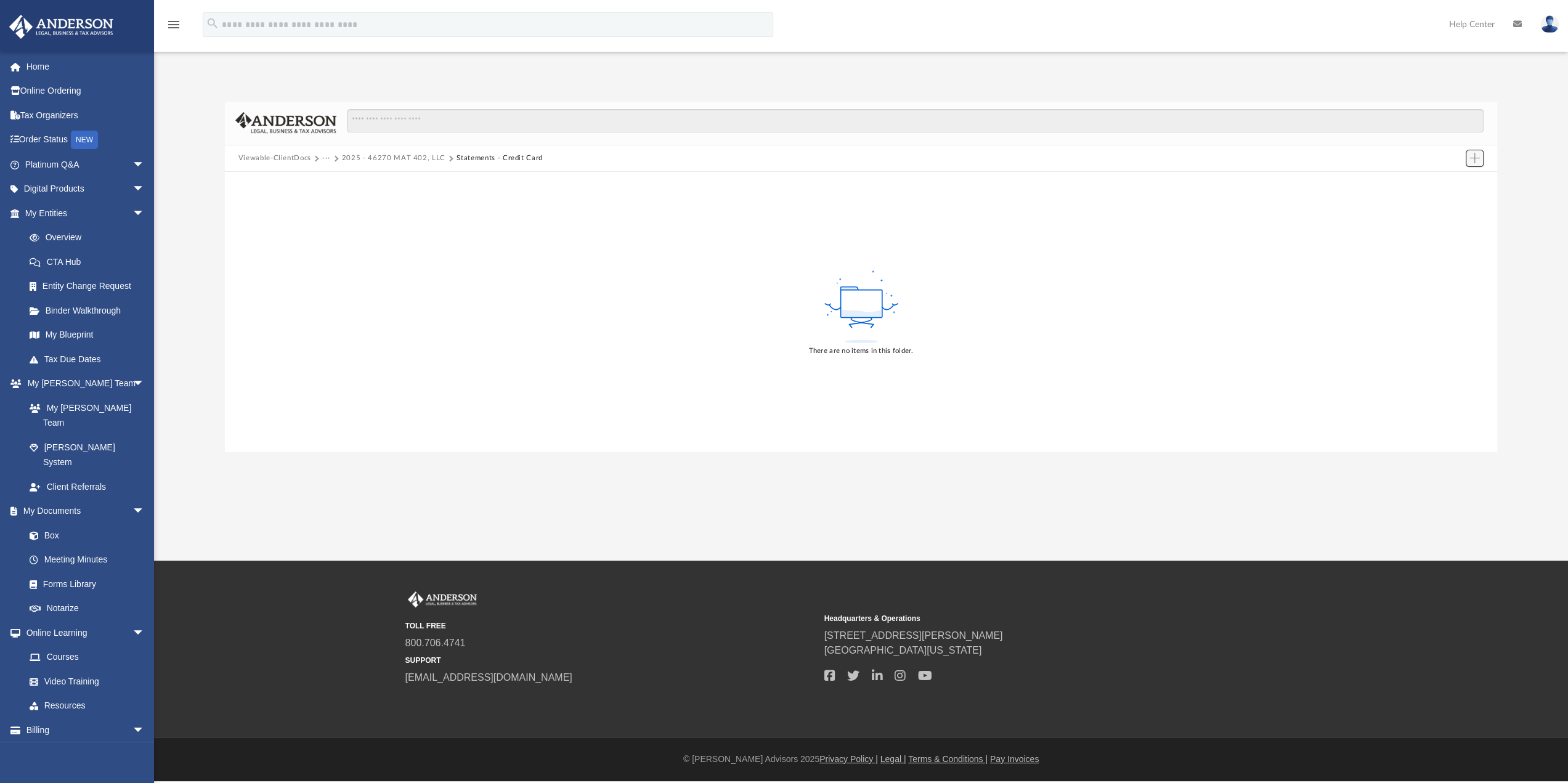
click at [1476, 156] on span "Add" at bounding box center [1474, 158] width 11 height 11
click at [1459, 200] on li "New Folder" at bounding box center [1457, 202] width 39 height 13
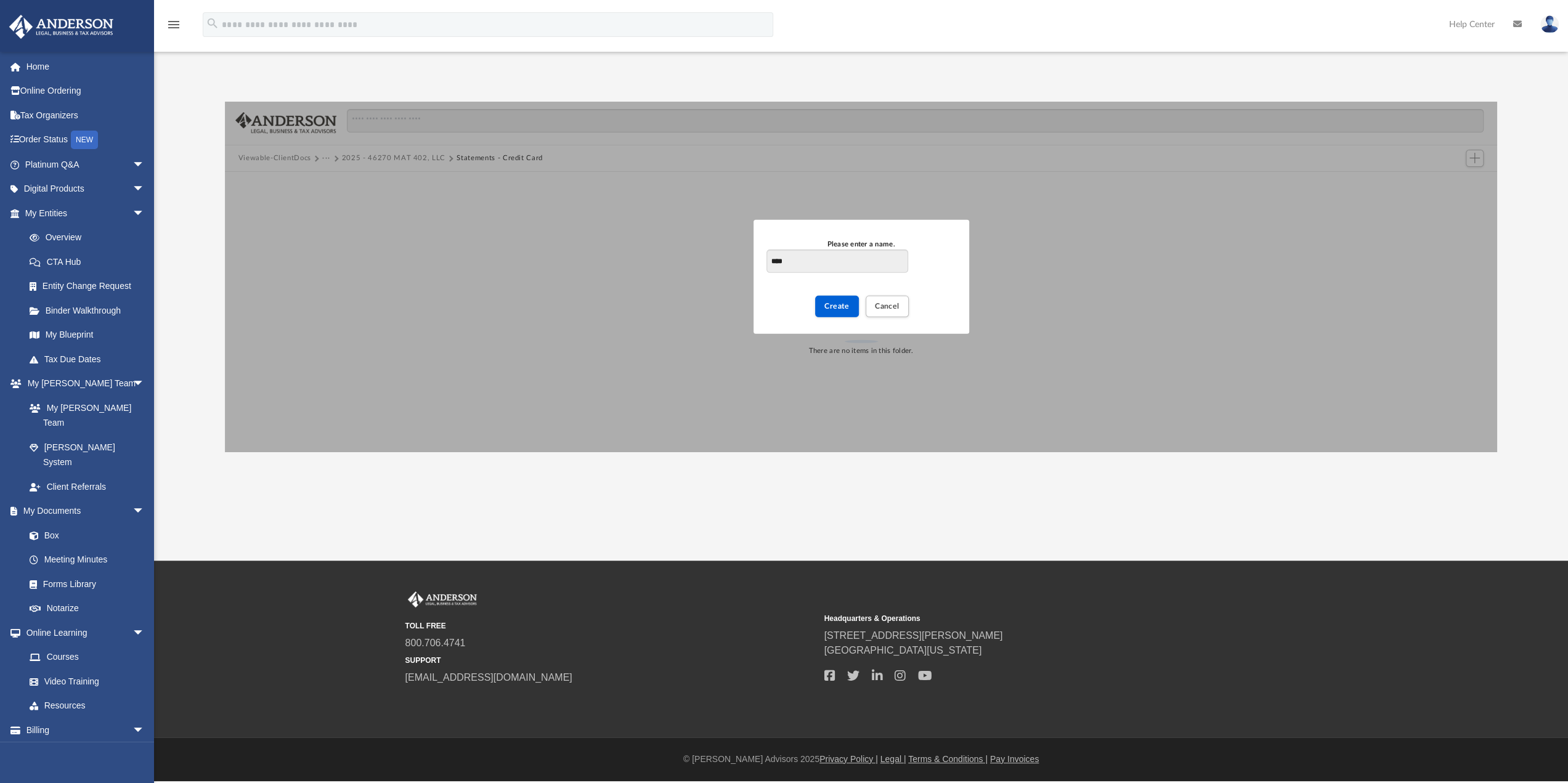
type input "****"
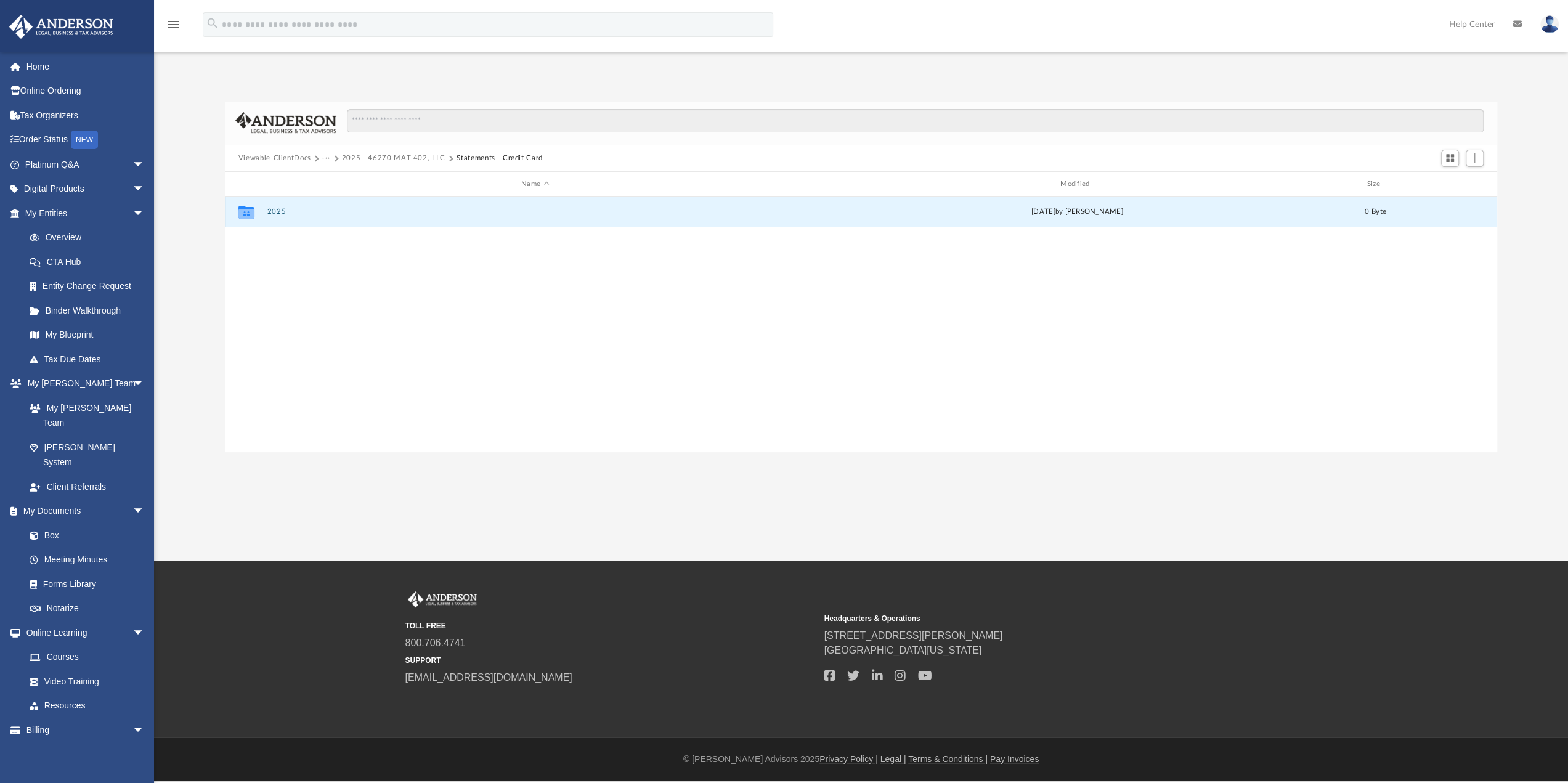
click at [273, 210] on button "2025" at bounding box center [535, 212] width 536 height 8
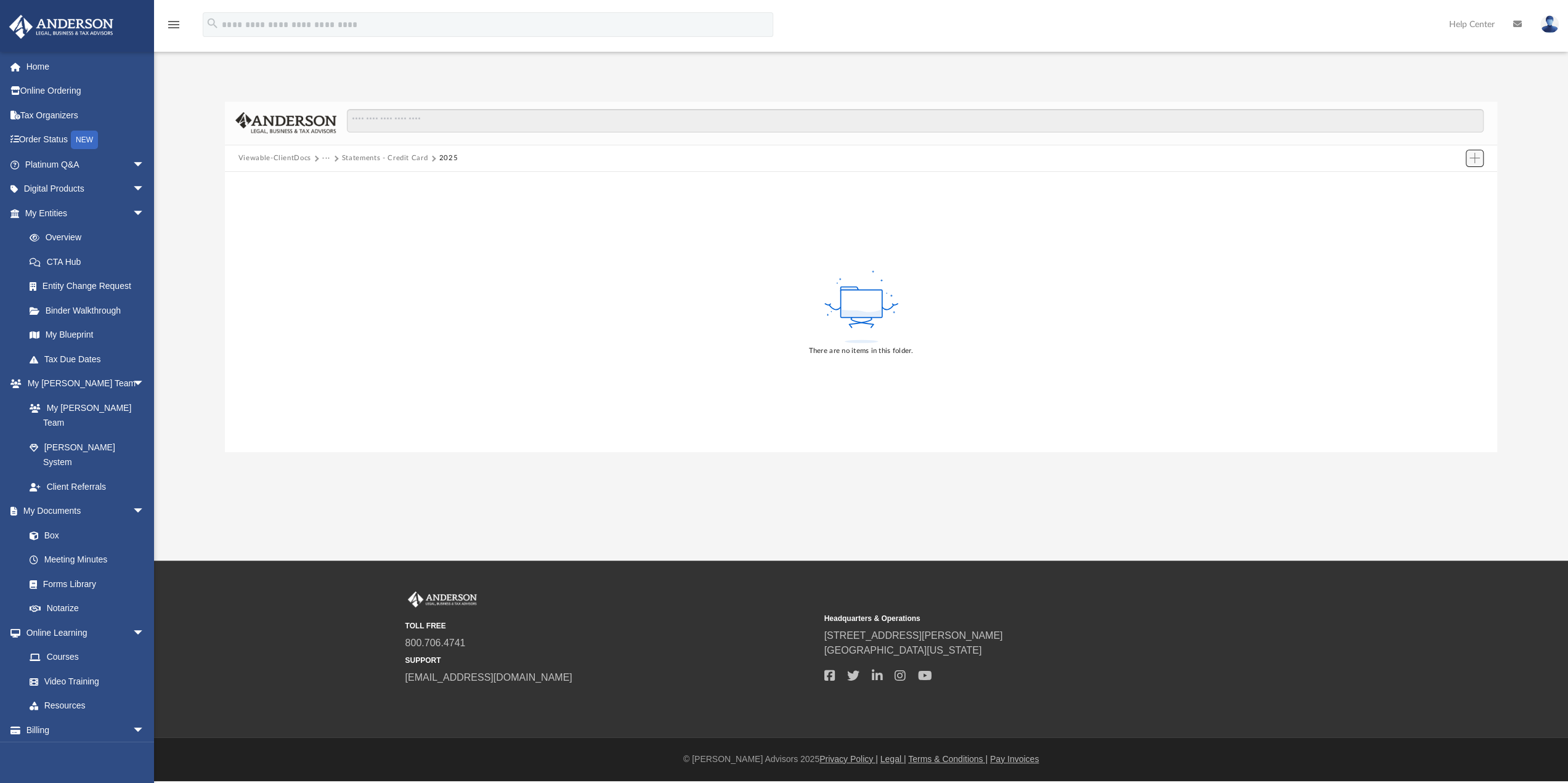
click at [1472, 159] on span "Add" at bounding box center [1474, 158] width 11 height 11
click at [1445, 179] on li "Upload" at bounding box center [1457, 183] width 39 height 13
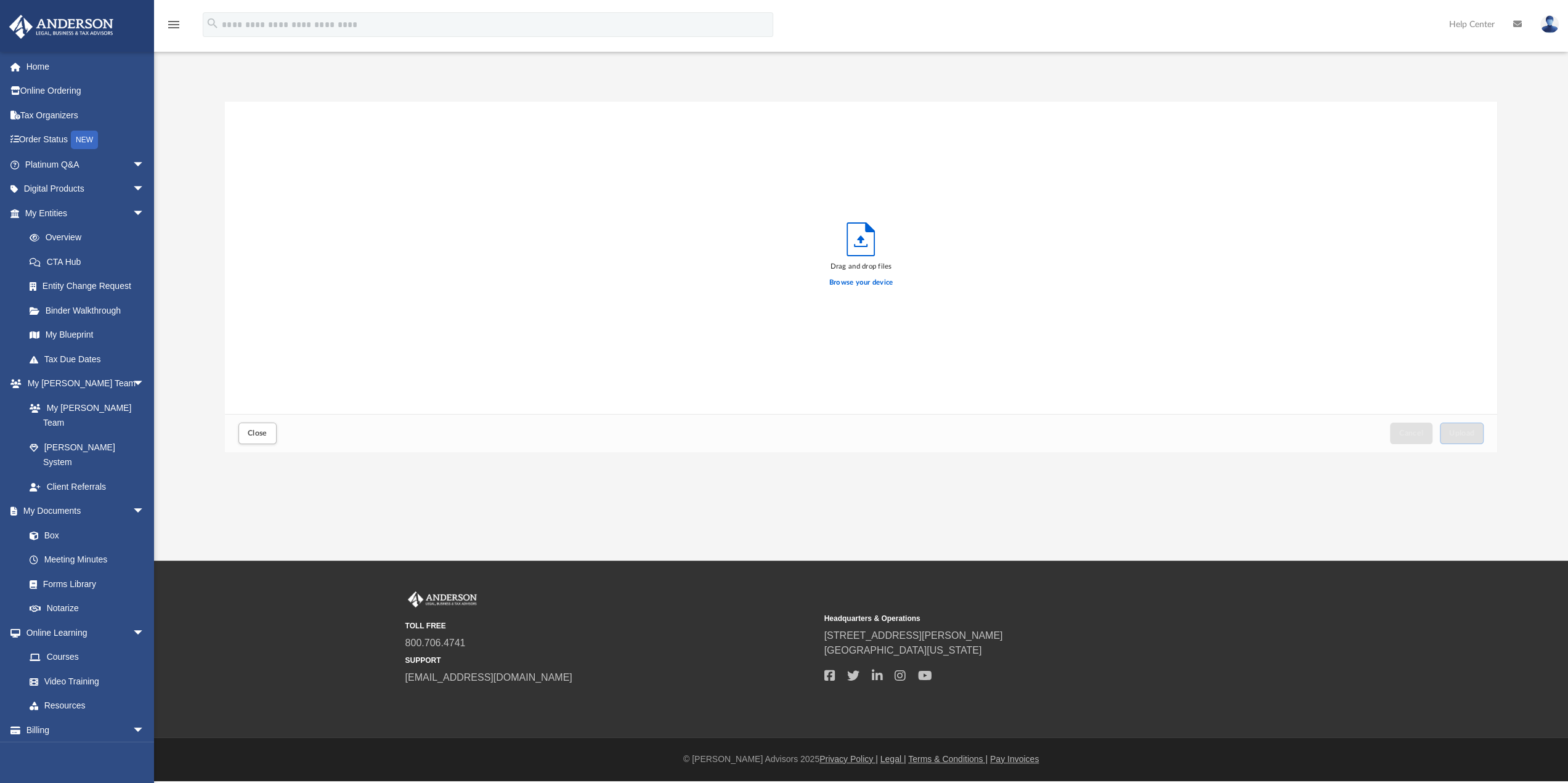
scroll to position [303, 1263]
click at [1460, 437] on span "Upload" at bounding box center [1462, 433] width 26 height 8
click at [266, 434] on span "Close" at bounding box center [257, 433] width 20 height 8
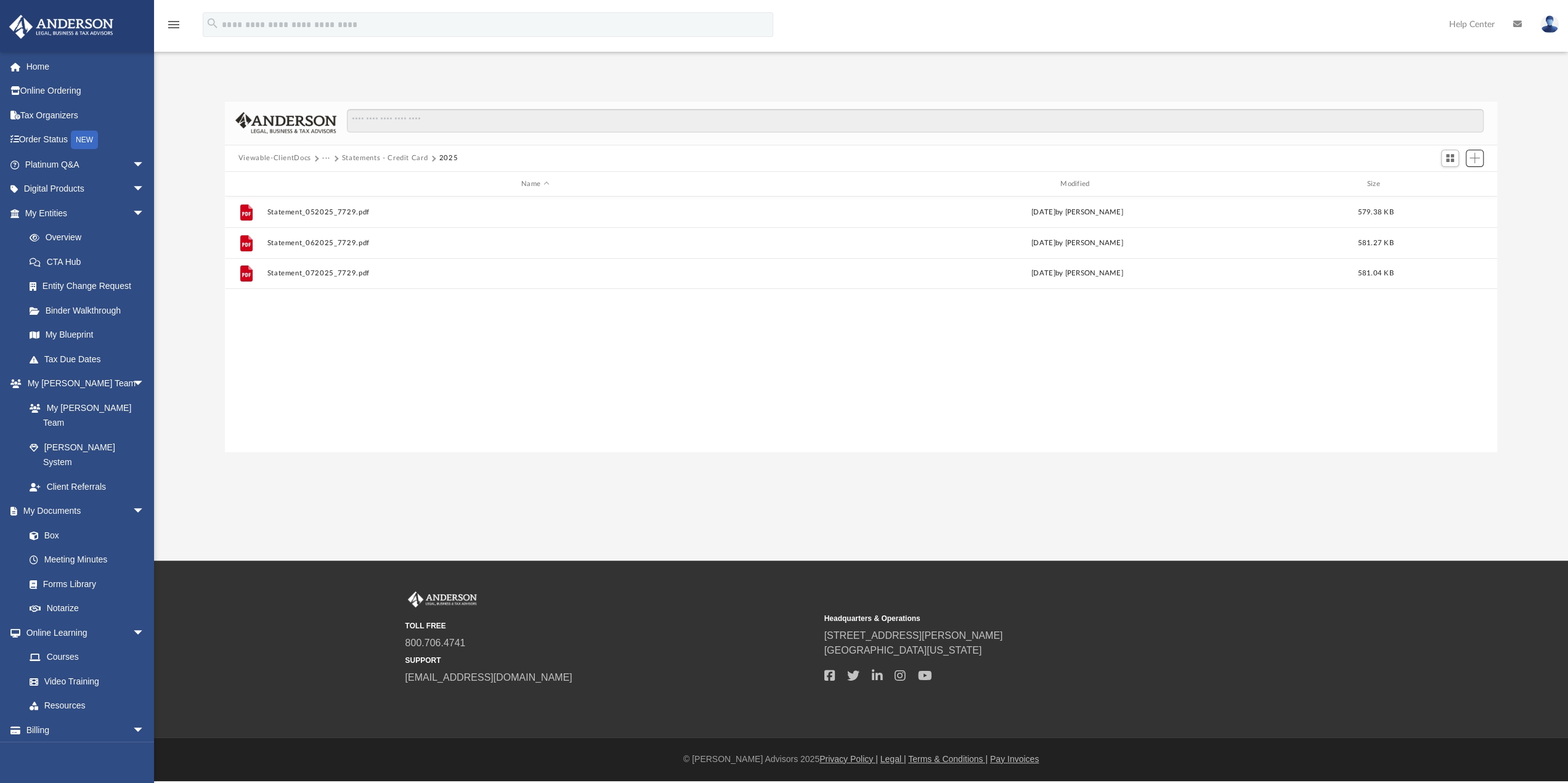
scroll to position [271, 1263]
click at [368, 157] on button "Statements - Credit Card" at bounding box center [385, 159] width 86 height 11
click at [417, 159] on button "2025 - 46270 MAT 402, LLC" at bounding box center [394, 159] width 104 height 11
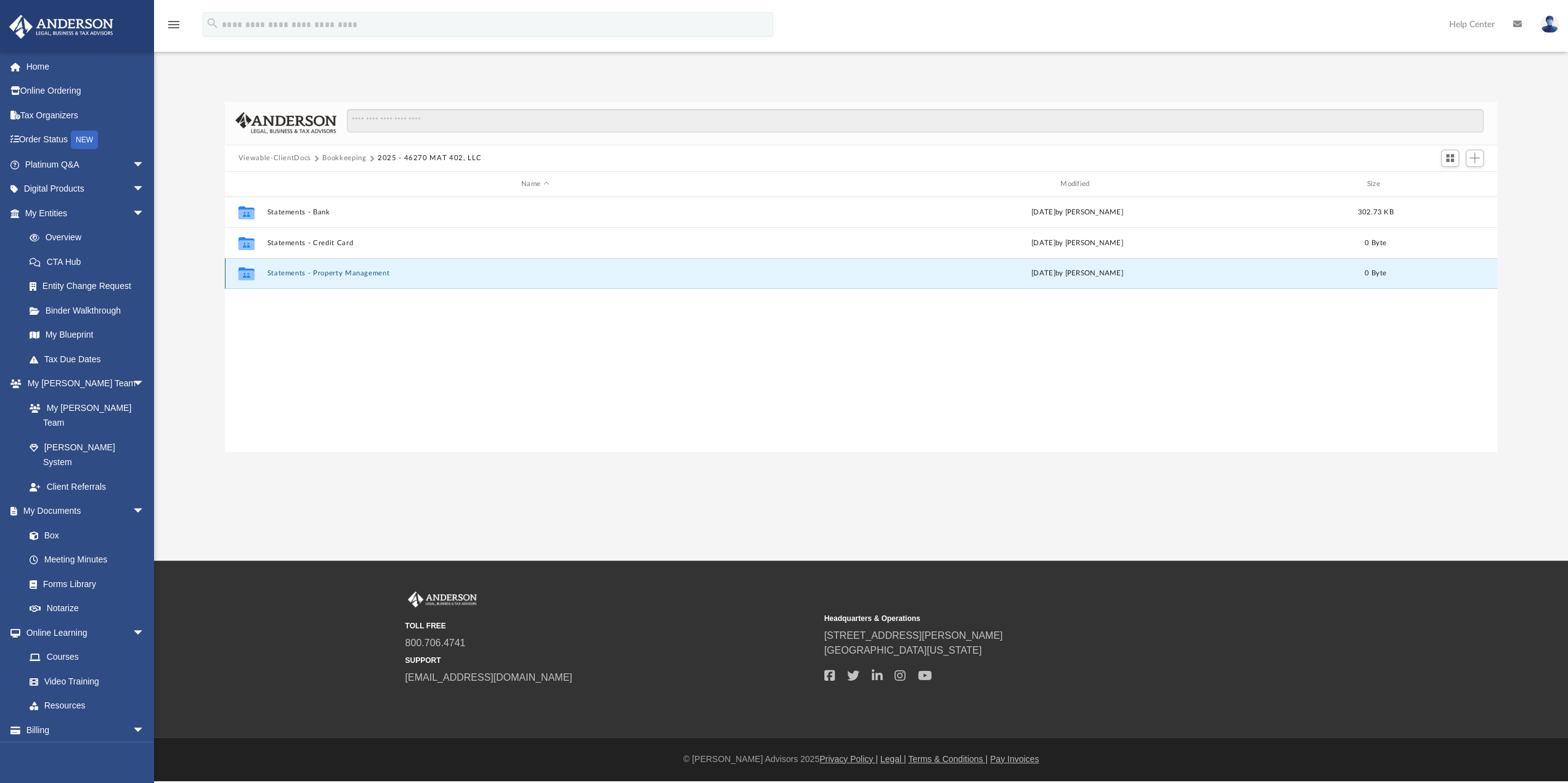
click at [309, 271] on button "Statements - Property Management" at bounding box center [535, 274] width 536 height 8
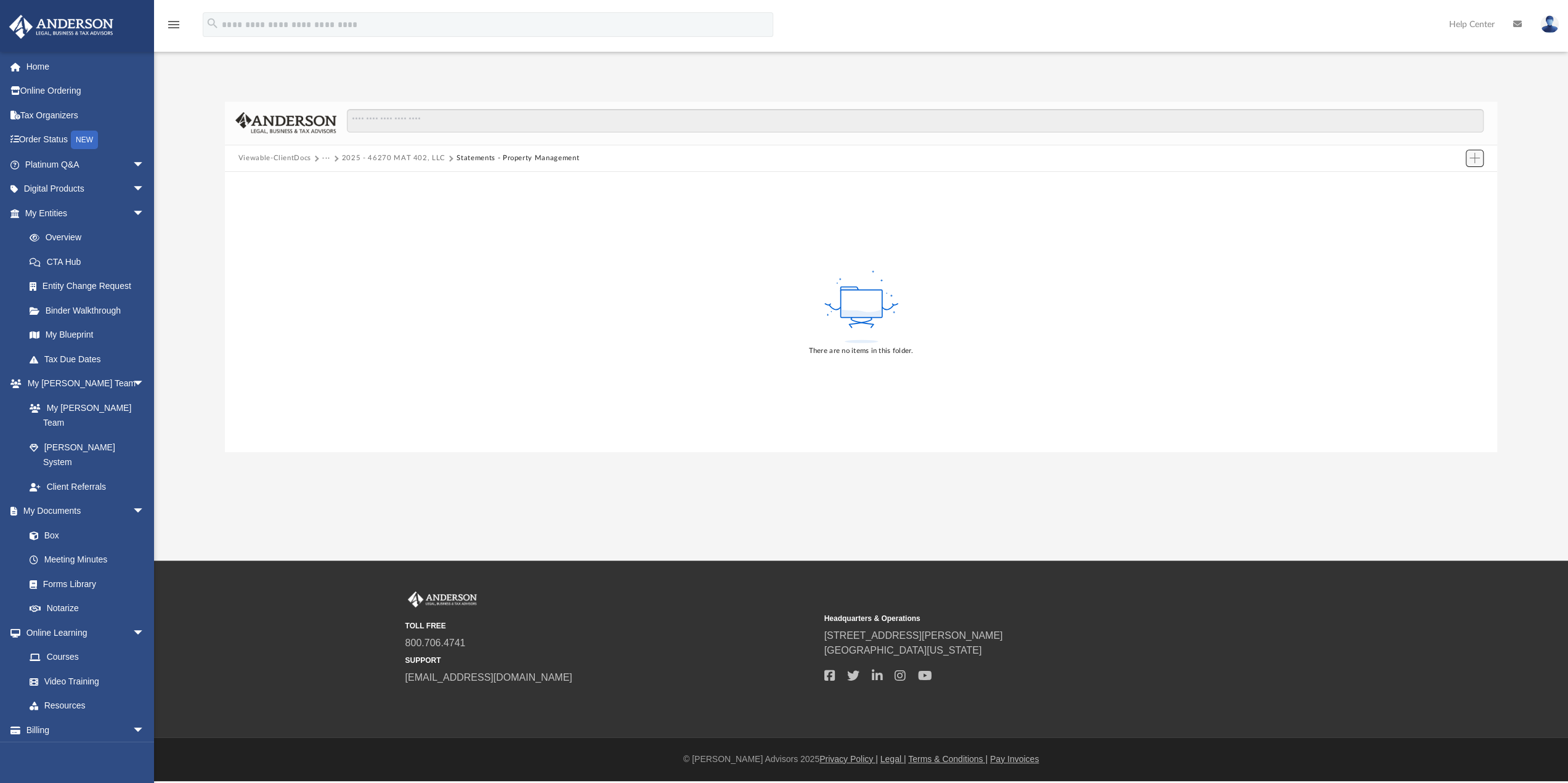
click at [1479, 161] on span "Add" at bounding box center [1474, 158] width 11 height 11
click at [1457, 202] on li "New Folder" at bounding box center [1457, 202] width 39 height 13
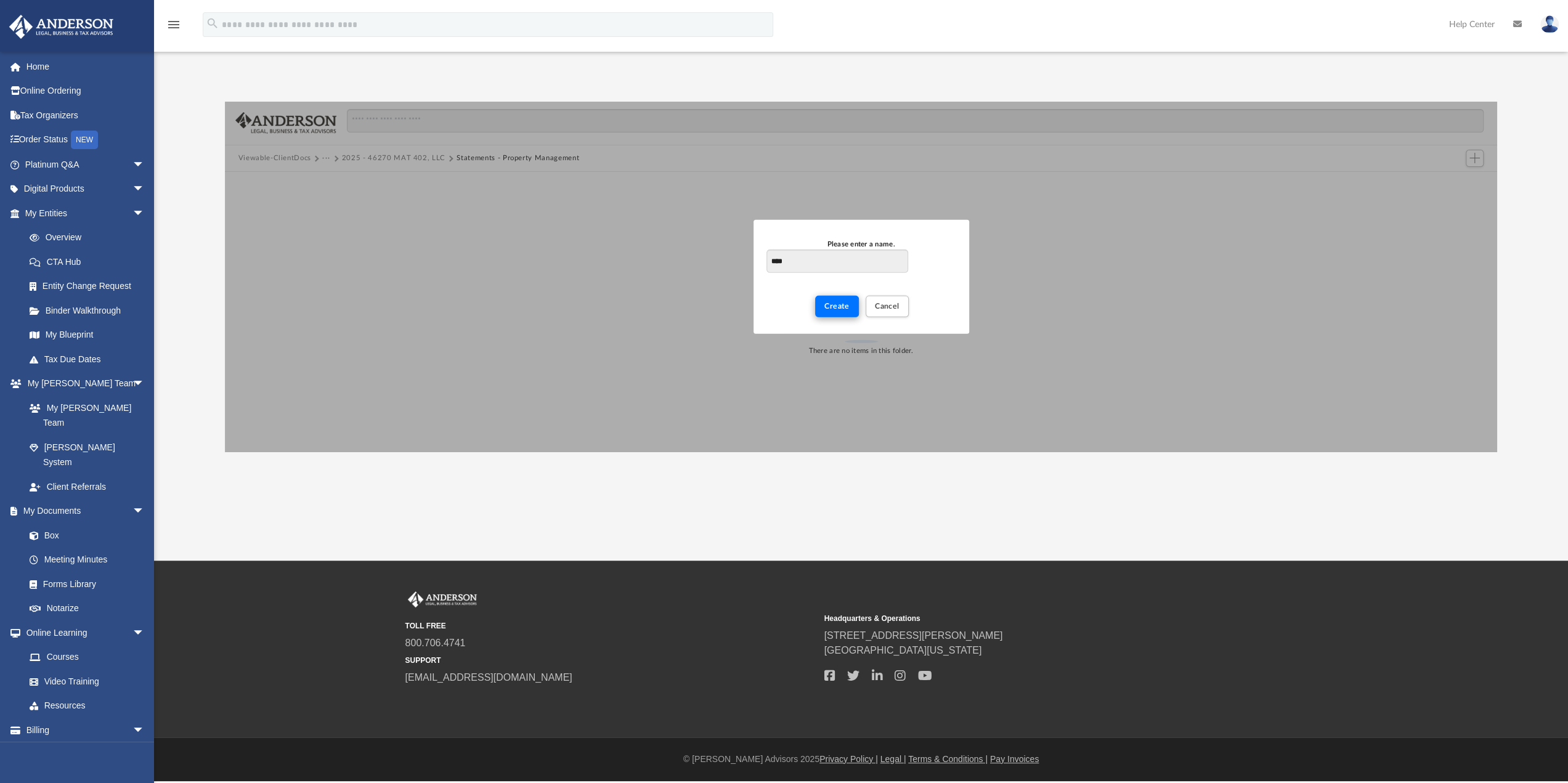
type input "****"
click at [849, 300] on button "Create" at bounding box center [837, 307] width 44 height 22
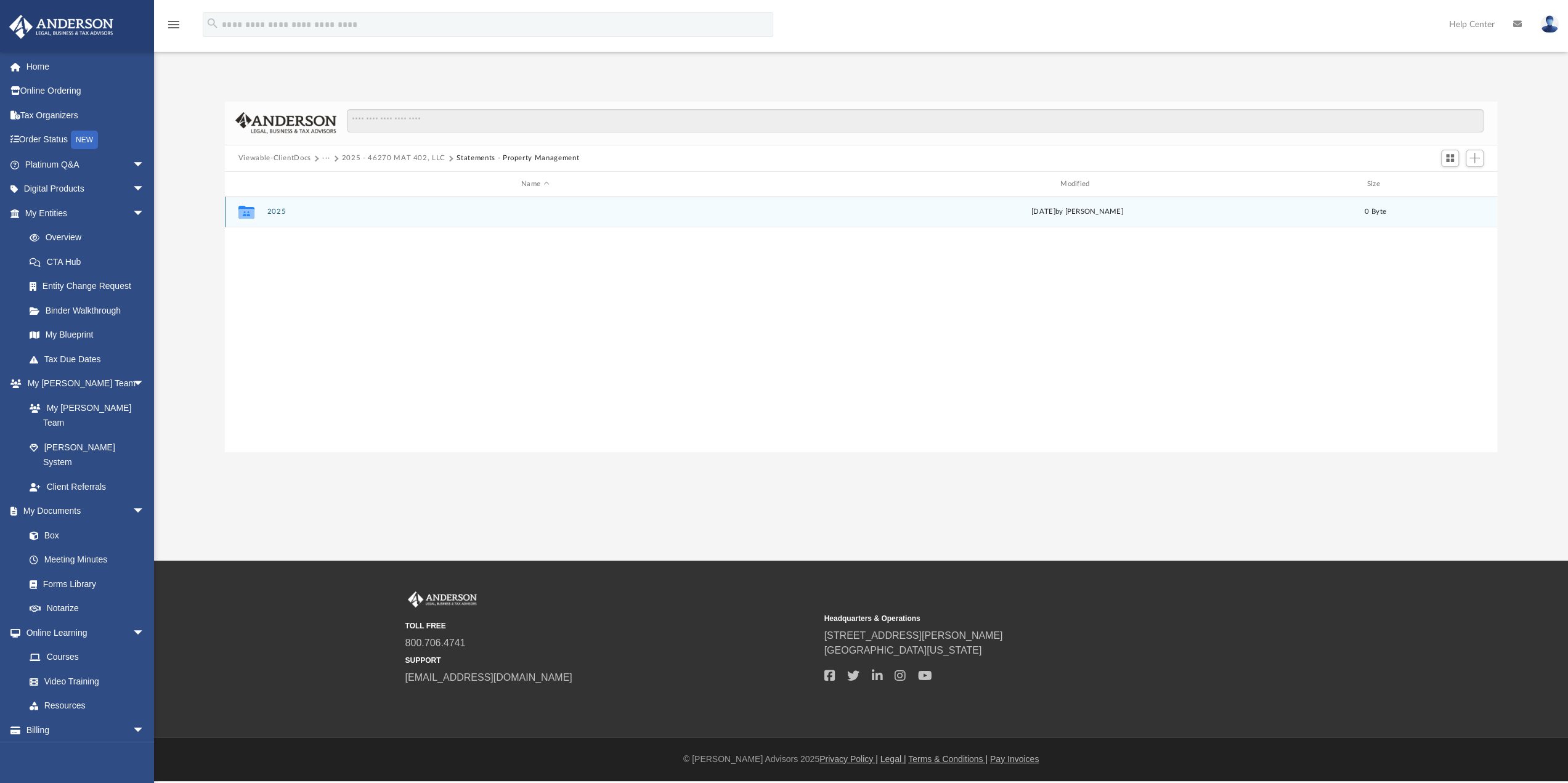
click at [278, 211] on button "2025" at bounding box center [535, 212] width 536 height 8
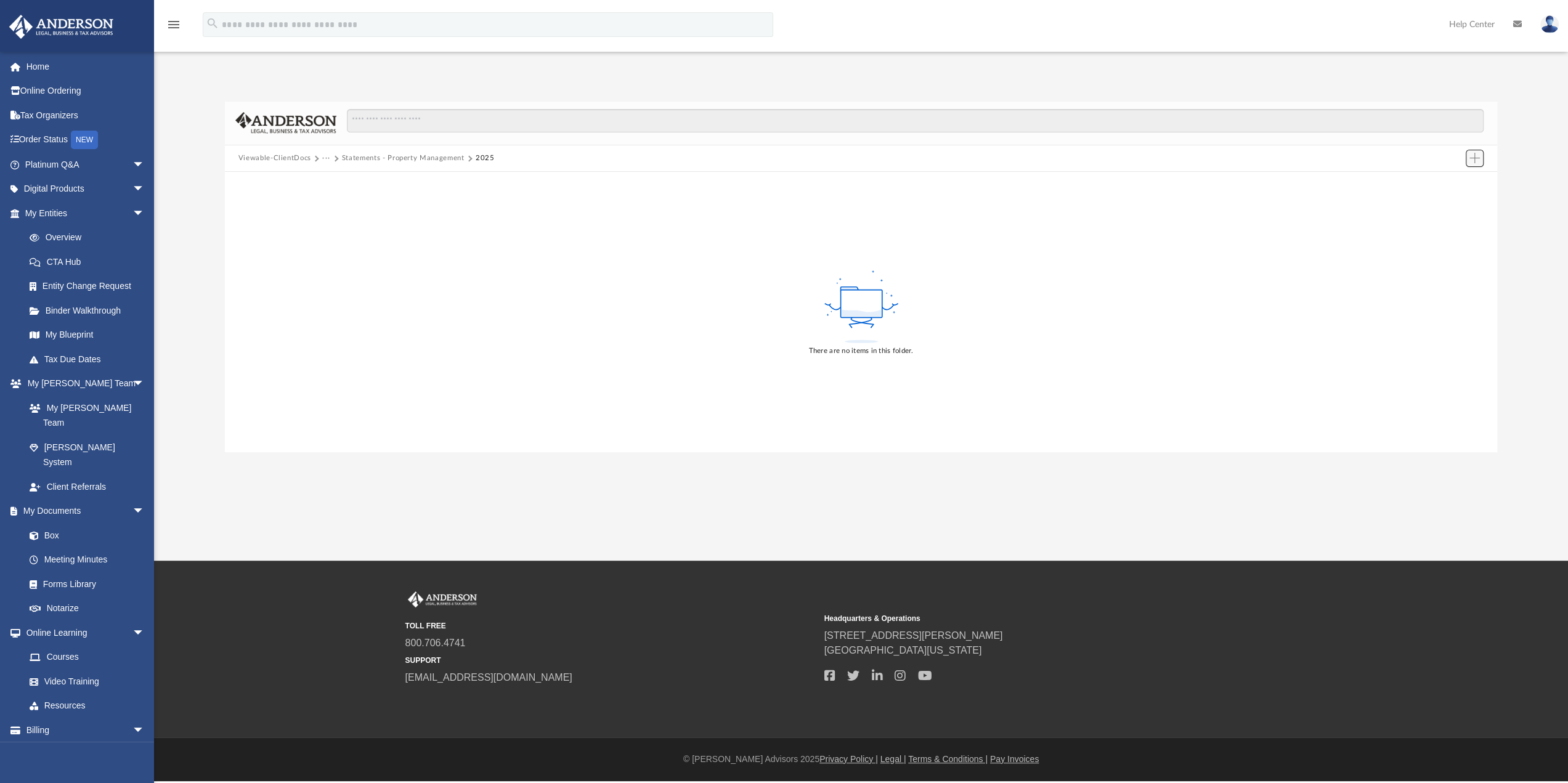
click at [1474, 157] on span "Add" at bounding box center [1474, 158] width 11 height 11
click at [1452, 186] on li "Upload" at bounding box center [1457, 183] width 39 height 13
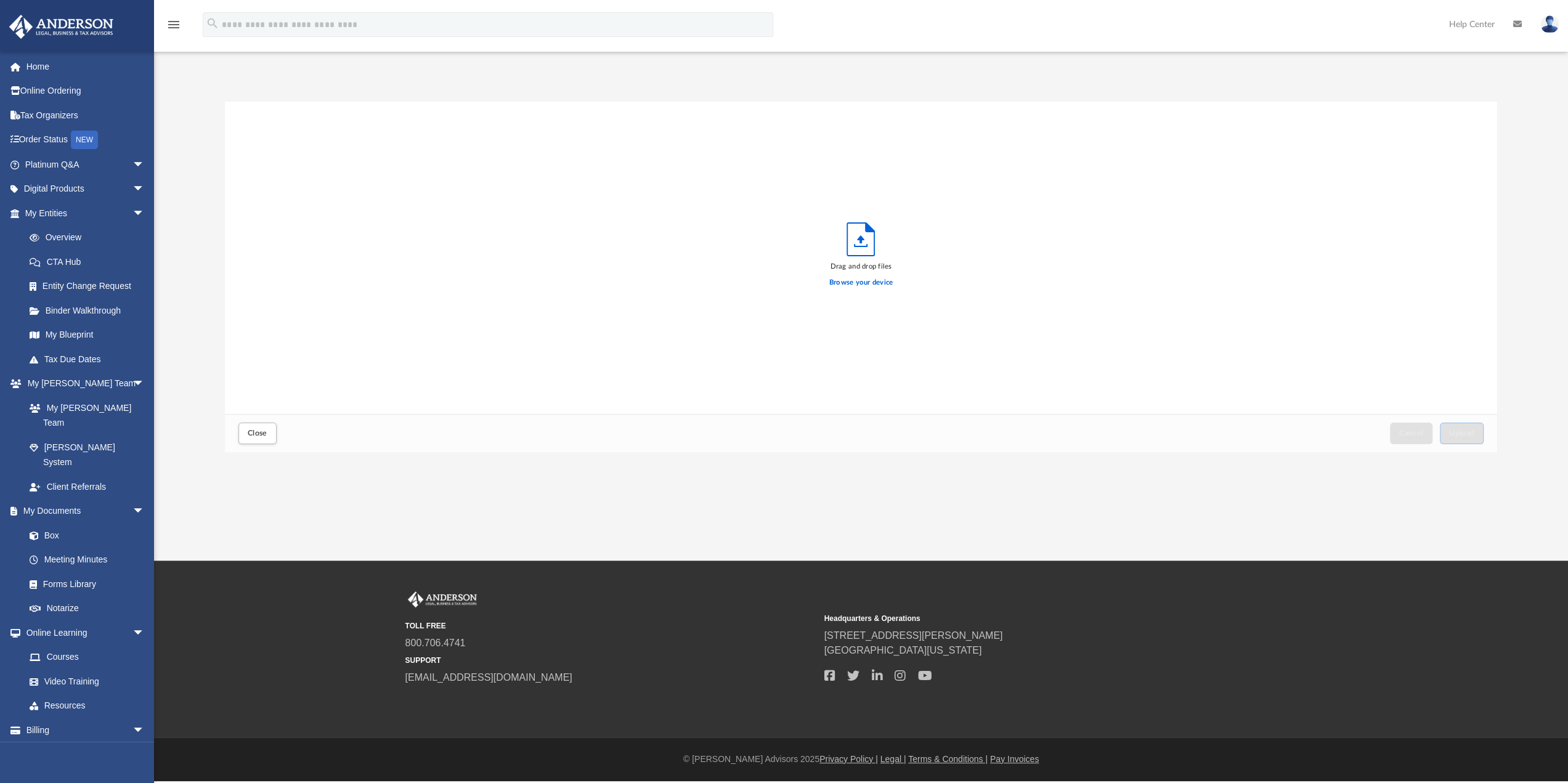
scroll to position [303, 1263]
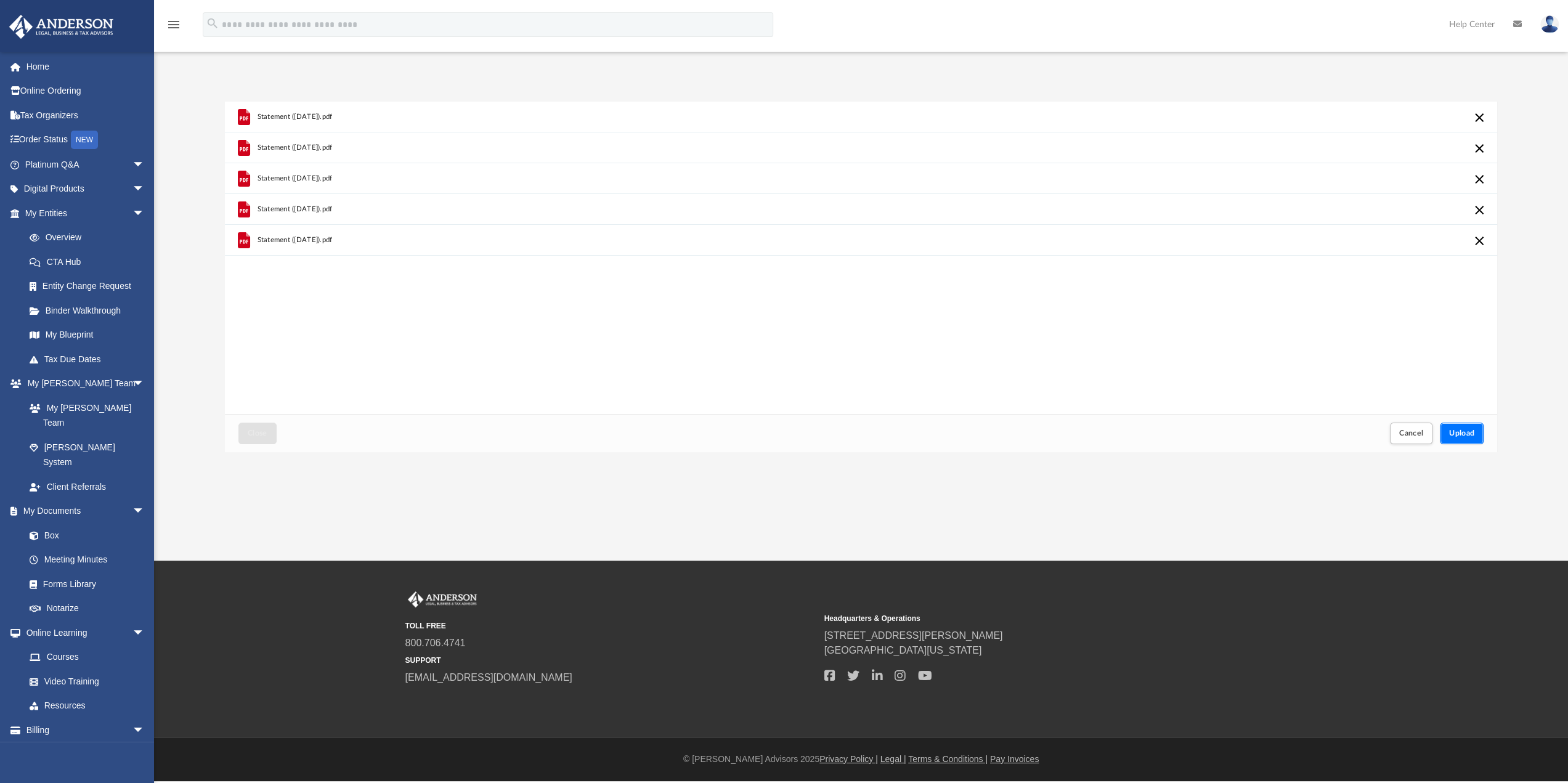
click at [1469, 434] on span "Upload" at bounding box center [1462, 433] width 26 height 8
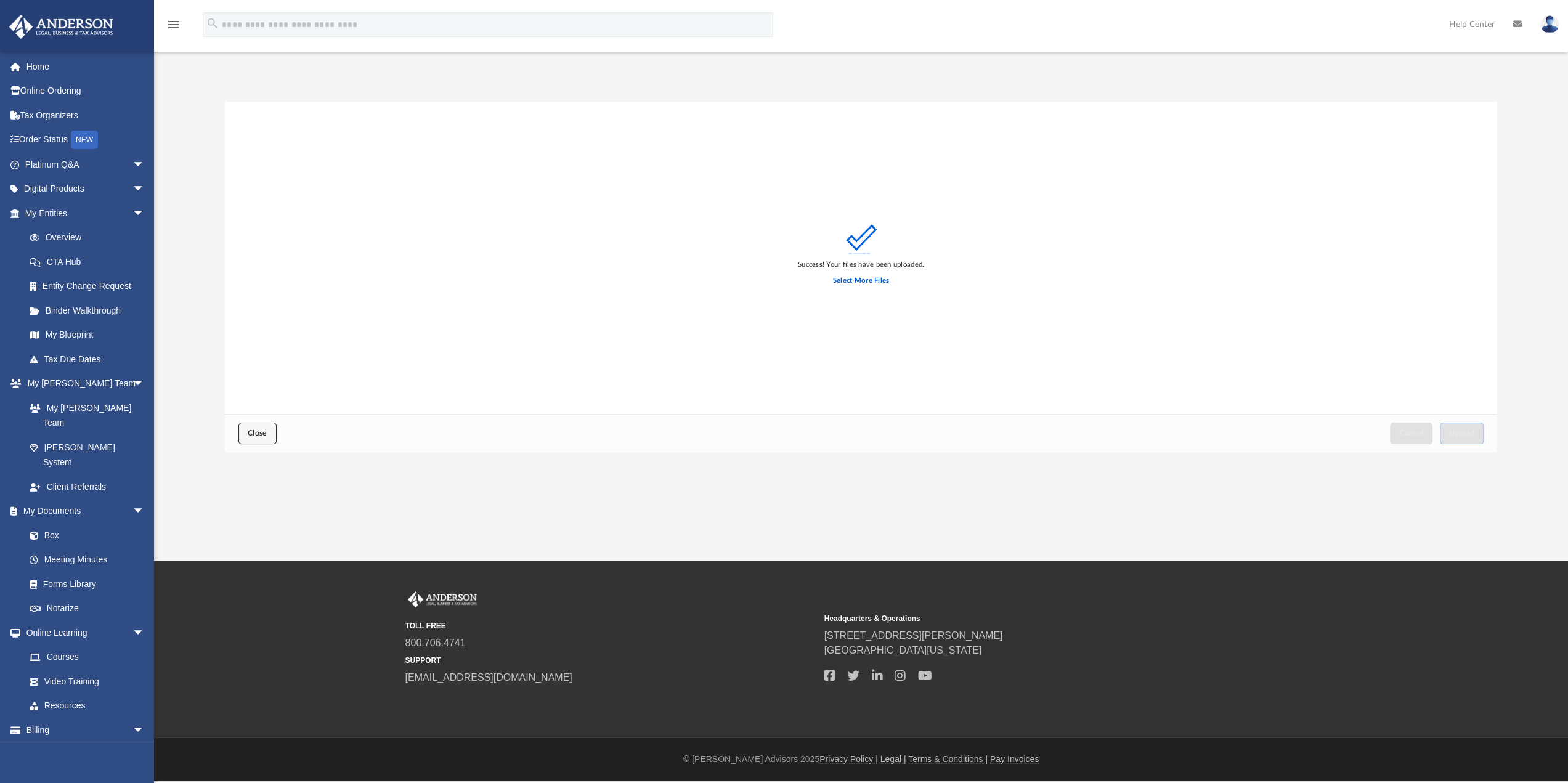
click at [254, 433] on span "Close" at bounding box center [257, 433] width 20 height 8
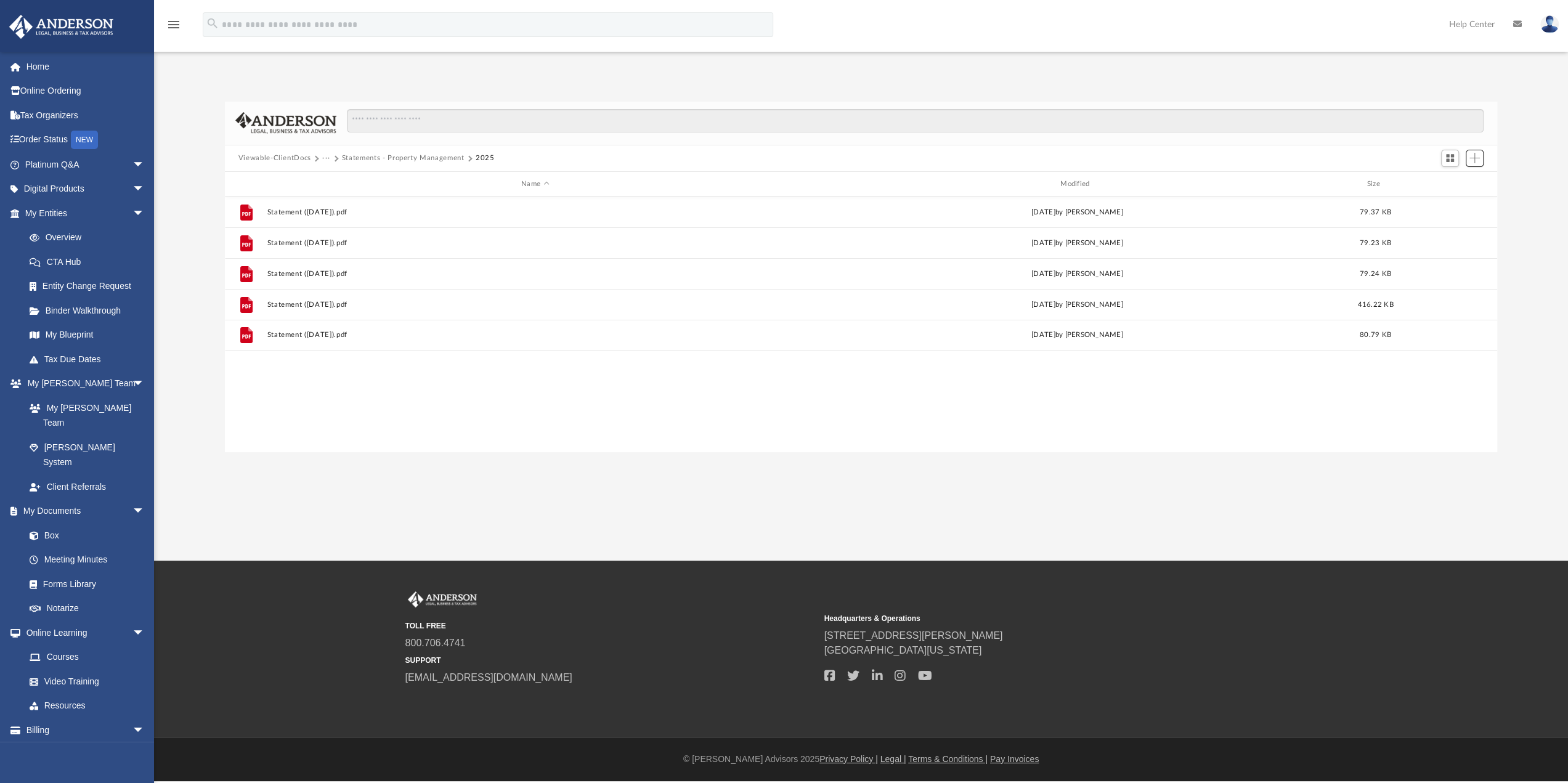
scroll to position [271, 1263]
click at [383, 158] on button "Statements - Property Management" at bounding box center [404, 159] width 123 height 11
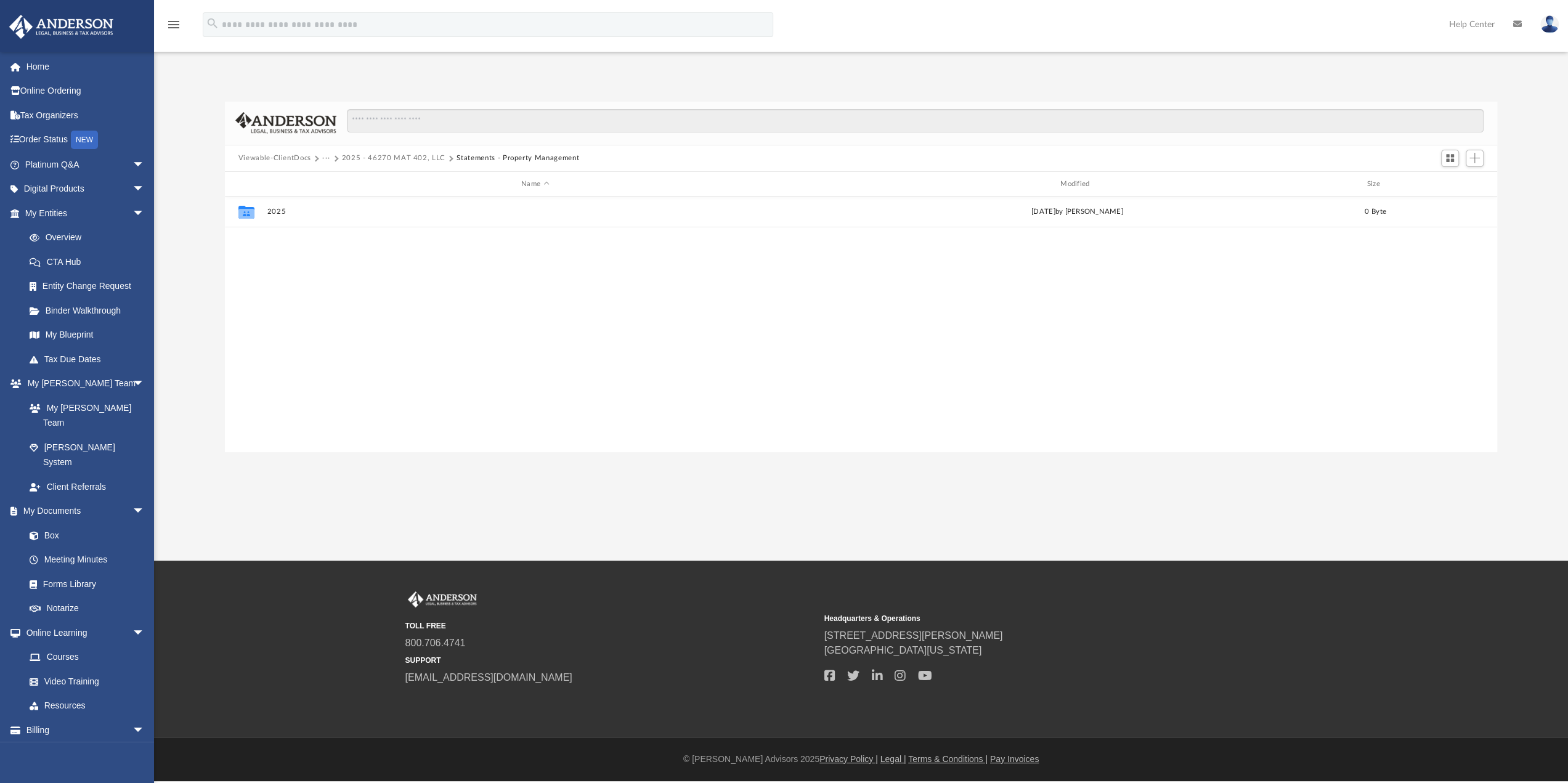
click at [364, 157] on button "2025 - 46270 MAT 402, LLC" at bounding box center [394, 159] width 104 height 11
click at [1476, 163] on span "Add" at bounding box center [1474, 158] width 11 height 11
click at [1466, 200] on li "New Folder" at bounding box center [1457, 202] width 39 height 13
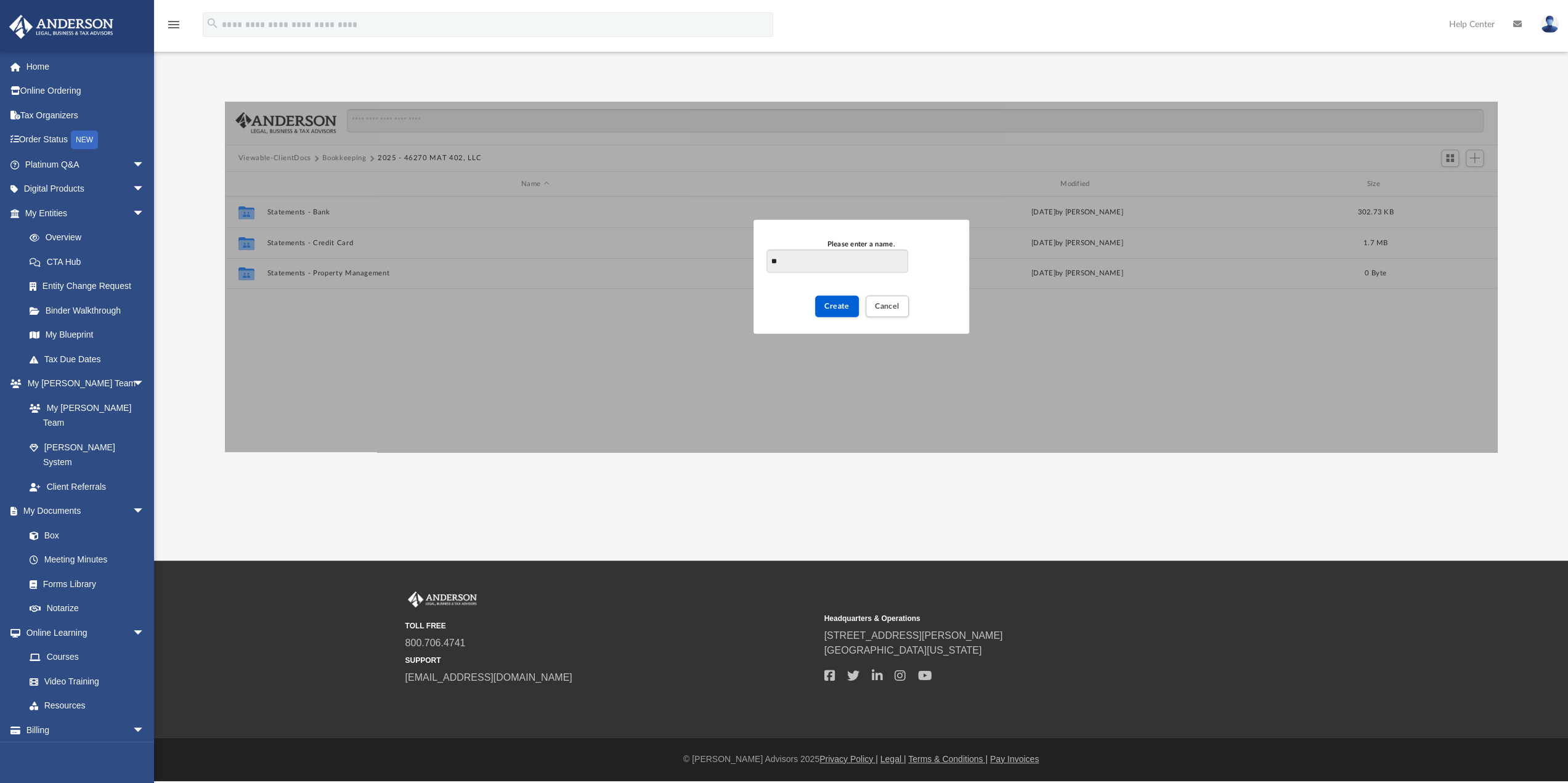
type input "*"
type input "**********"
click at [830, 305] on span "Create" at bounding box center [837, 306] width 25 height 8
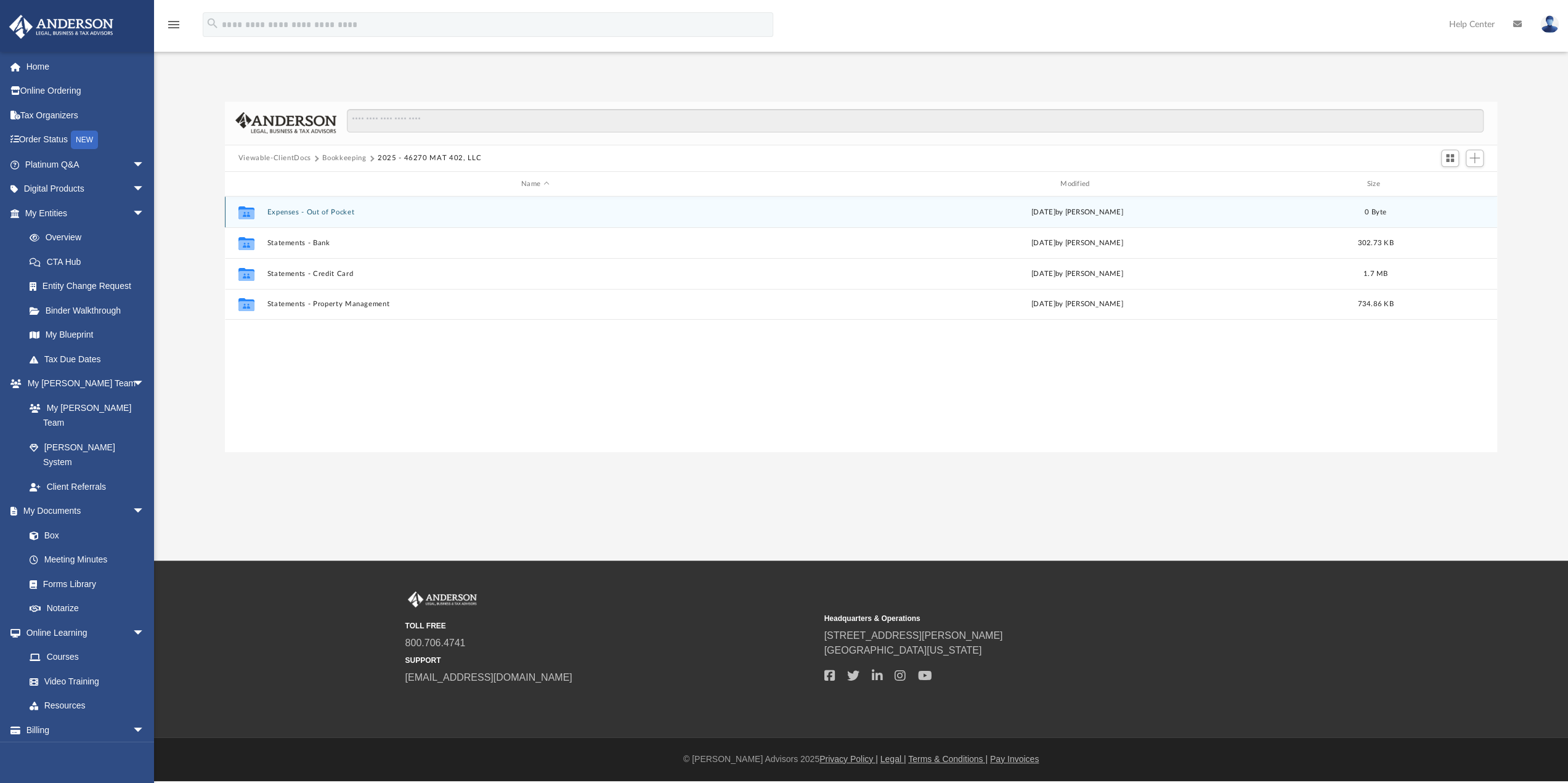
click at [327, 213] on button "Expenses - Out of Pocket" at bounding box center [535, 212] width 536 height 8
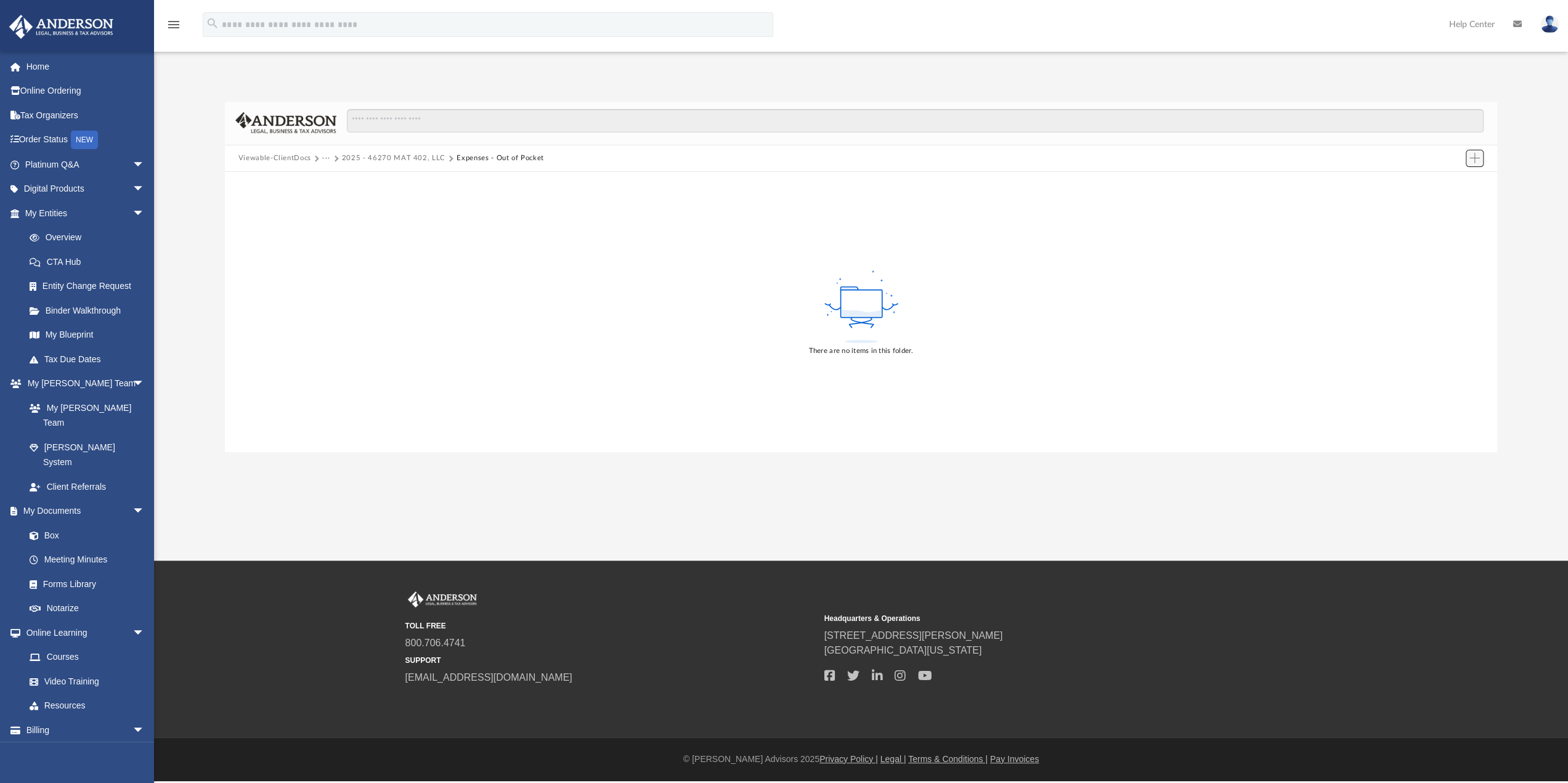
click at [1474, 158] on span "Add" at bounding box center [1474, 158] width 11 height 11
click at [1452, 202] on li "New Folder" at bounding box center [1457, 202] width 39 height 13
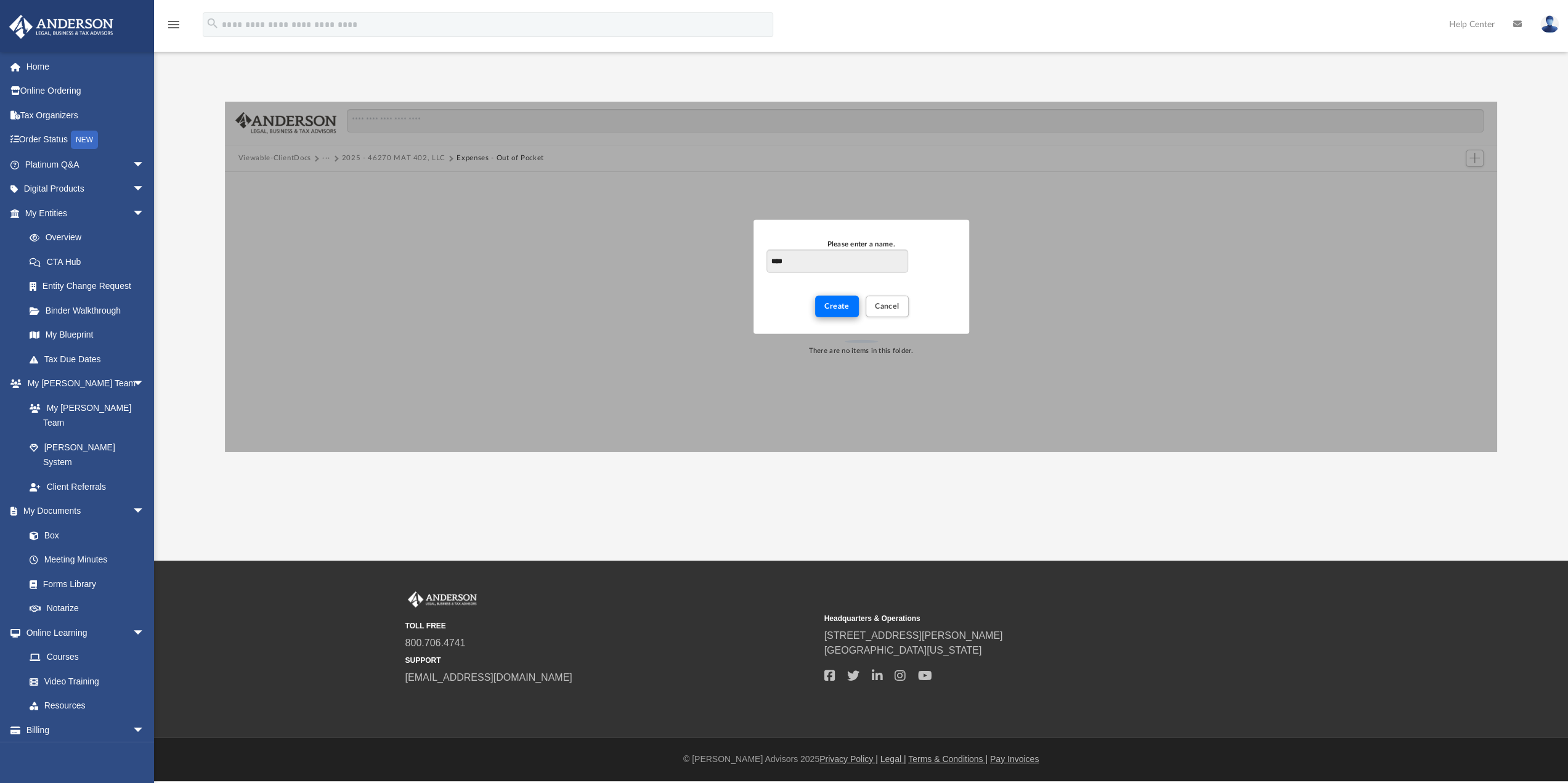
type input "****"
click at [818, 315] on button "Create" at bounding box center [837, 307] width 44 height 22
